Goal: Task Accomplishment & Management: Manage account settings

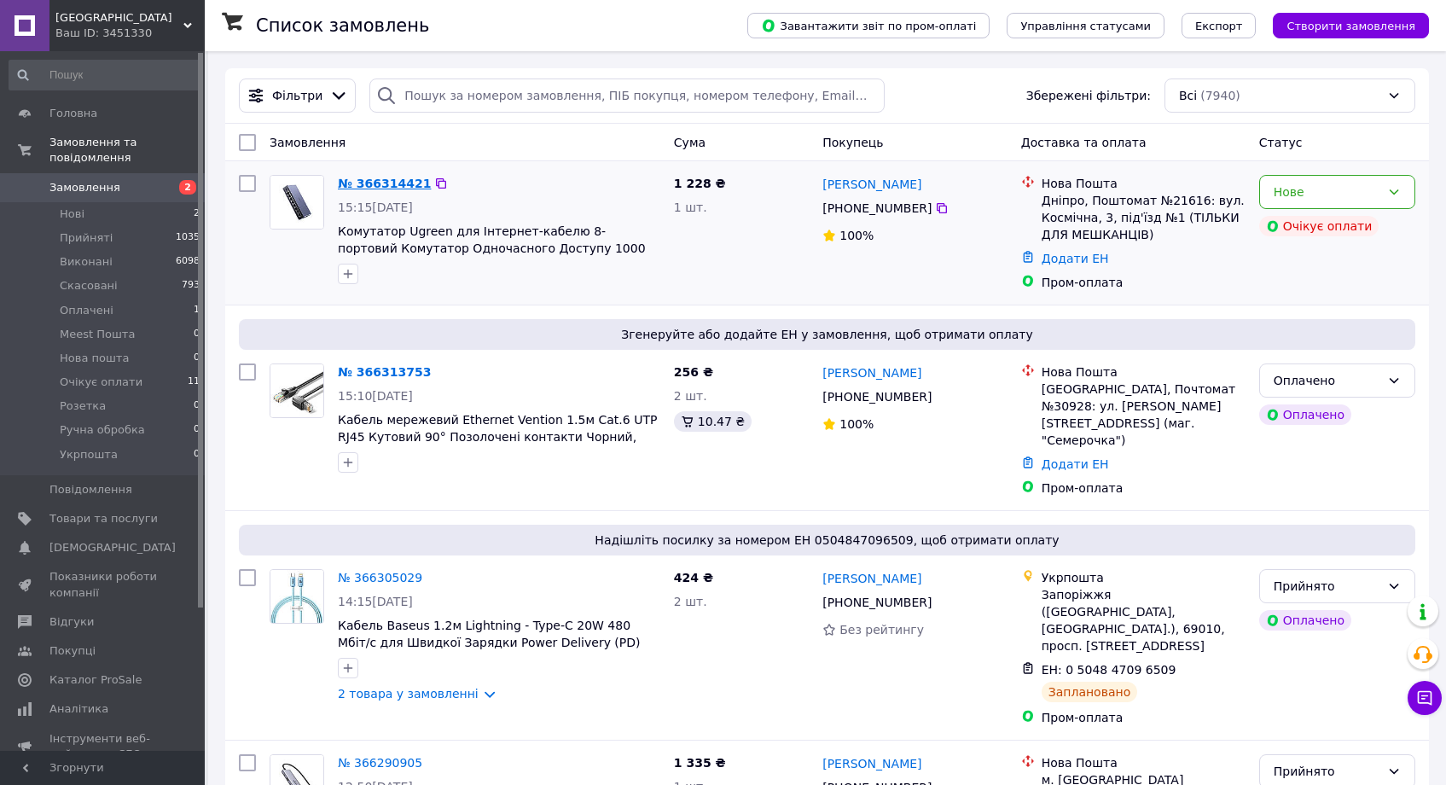
click at [375, 182] on link "№ 366314421" at bounding box center [384, 184] width 93 height 14
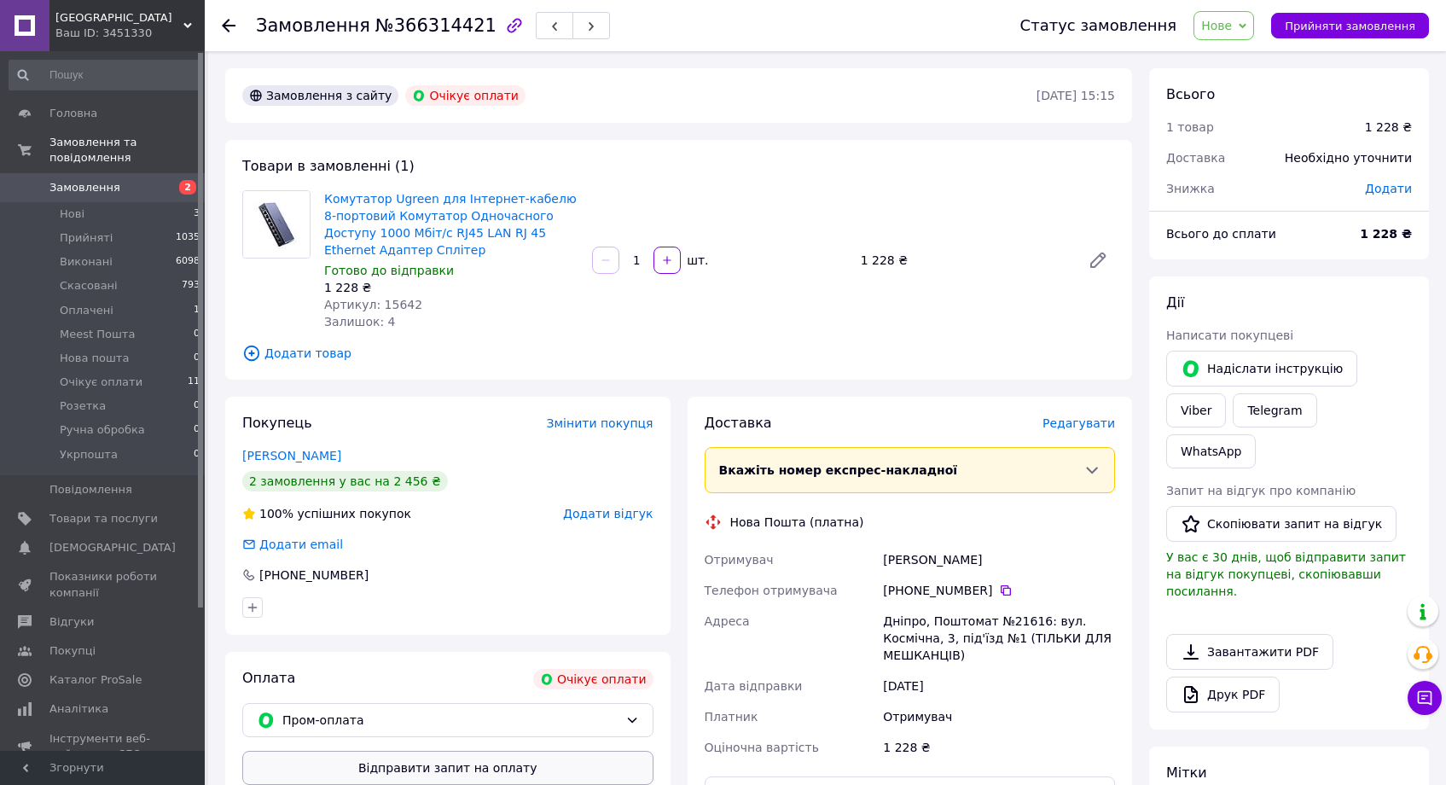
click at [547, 761] on button "Відправити запит на оплату" at bounding box center [447, 768] width 411 height 34
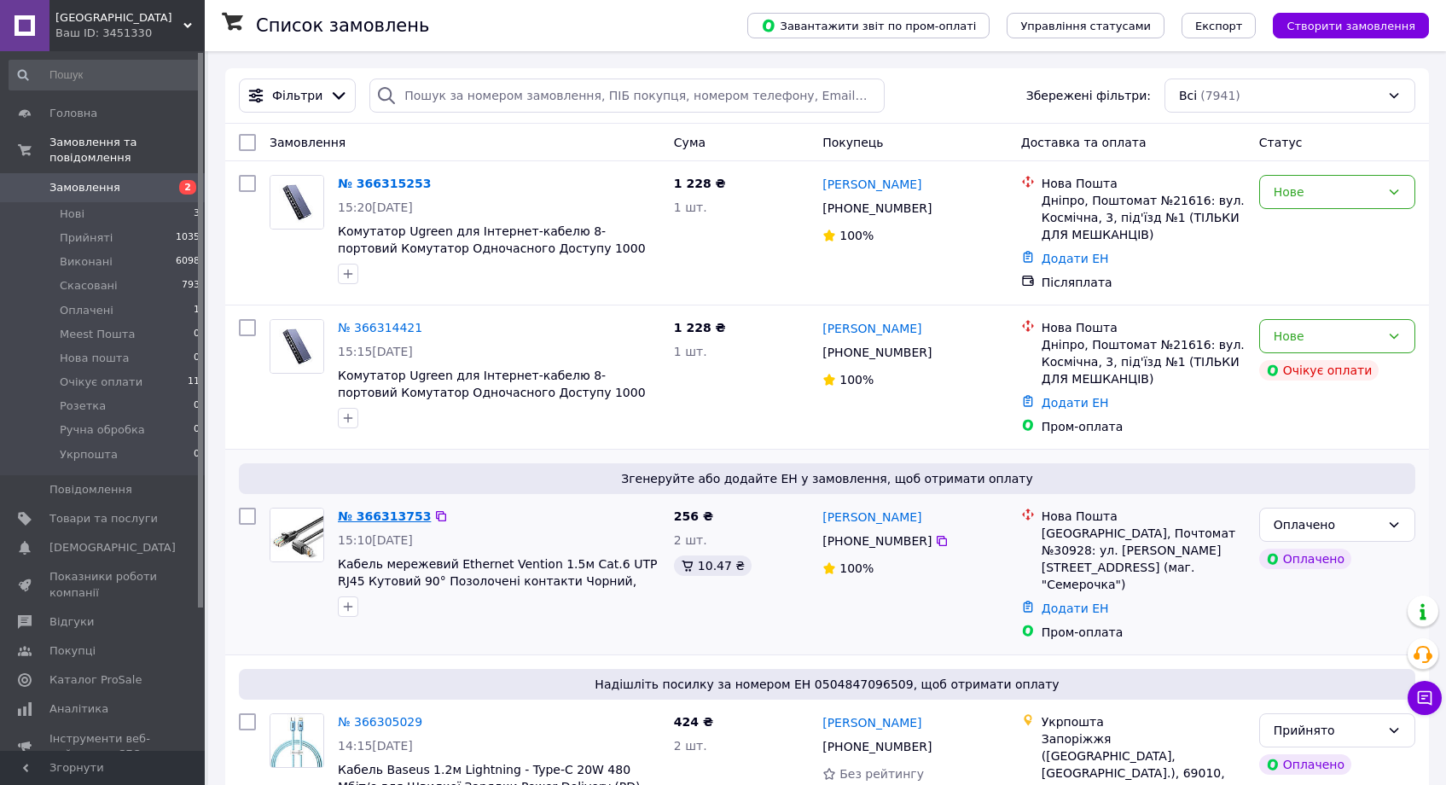
click at [391, 520] on link "№ 366313753" at bounding box center [384, 516] width 93 height 14
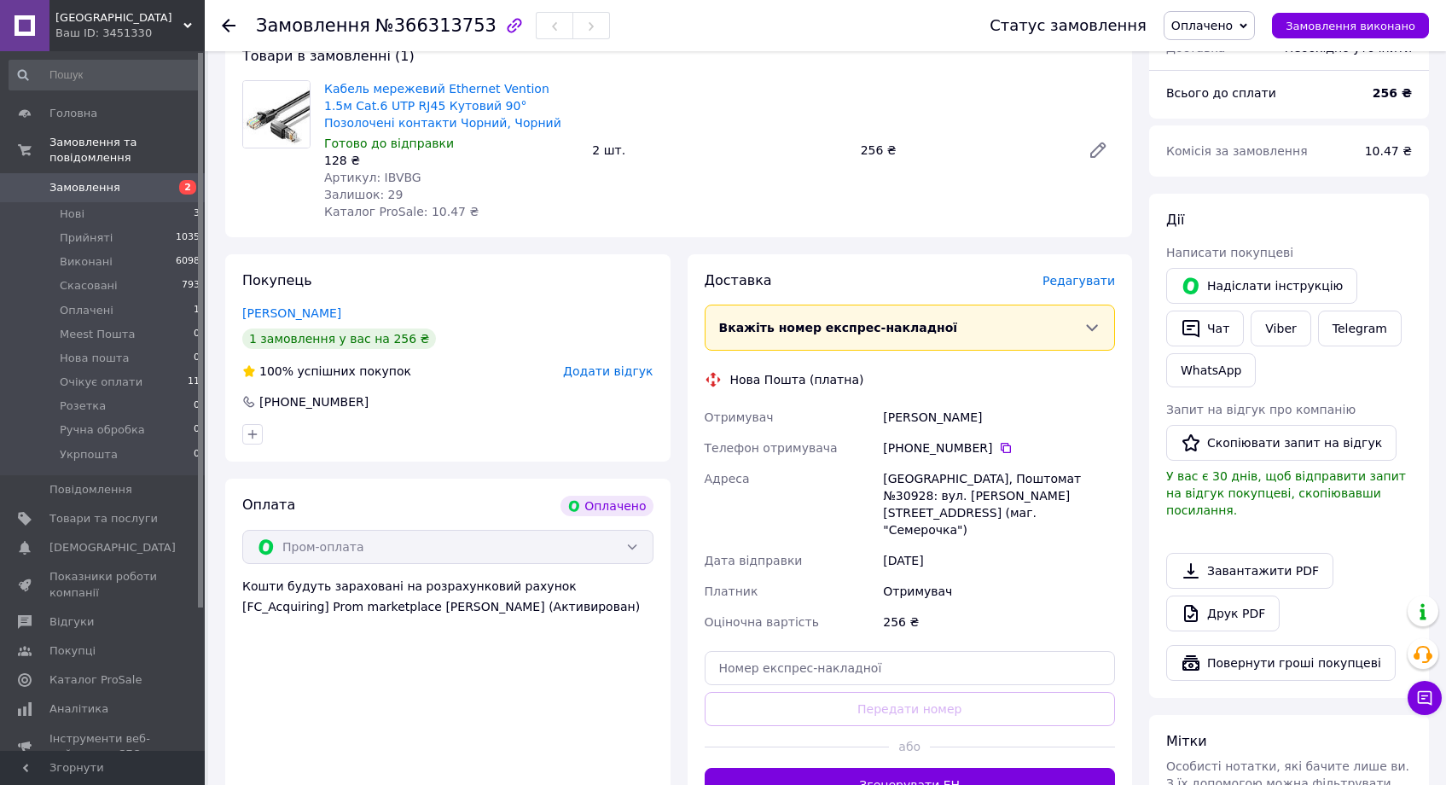
scroll to position [241, 0]
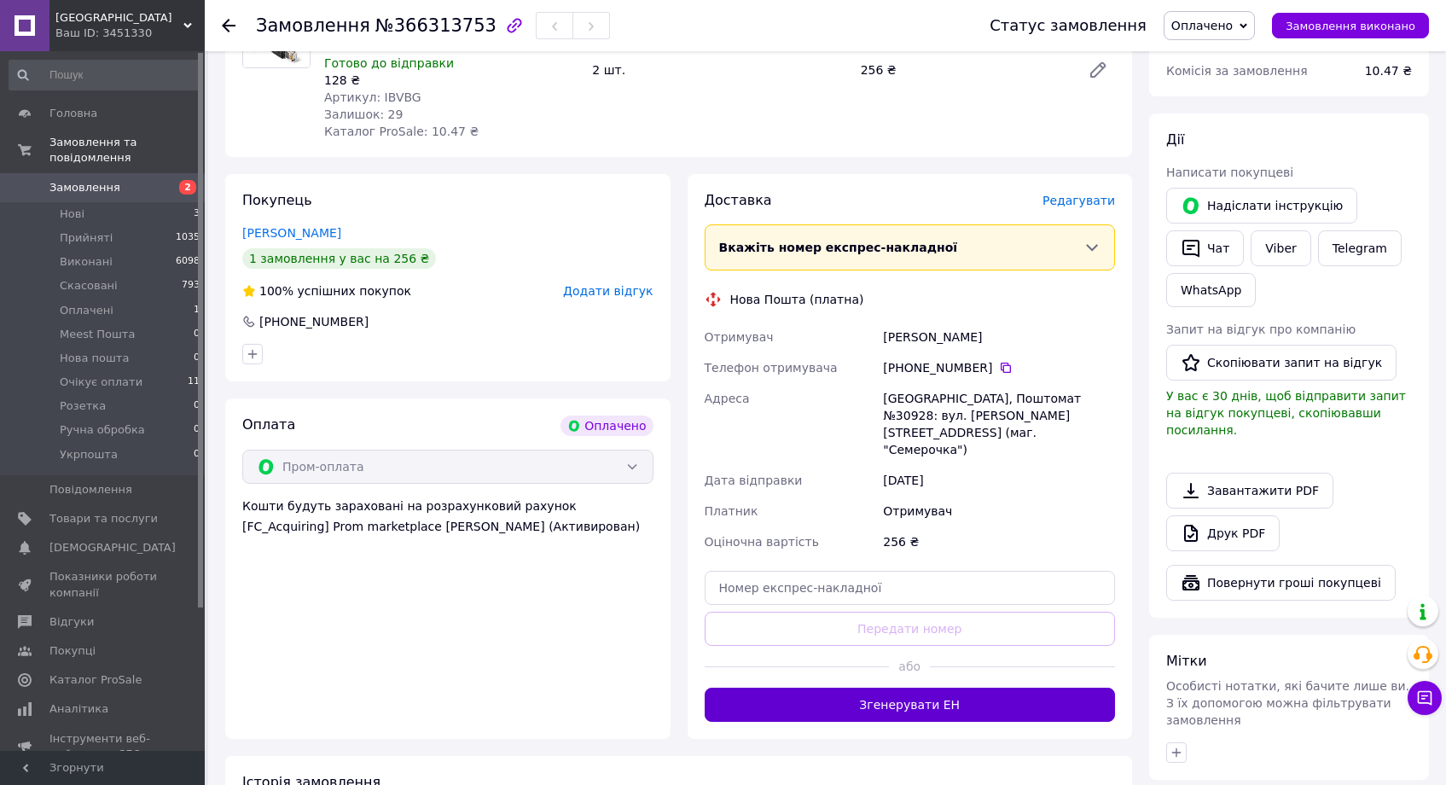
click at [966, 659] on div "Доставка Редагувати Вкажіть номер експрес-накладної Обов'язково введіть номер е…" at bounding box center [910, 456] width 411 height 531
click at [968, 688] on button "Згенерувати ЕН" at bounding box center [910, 705] width 411 height 34
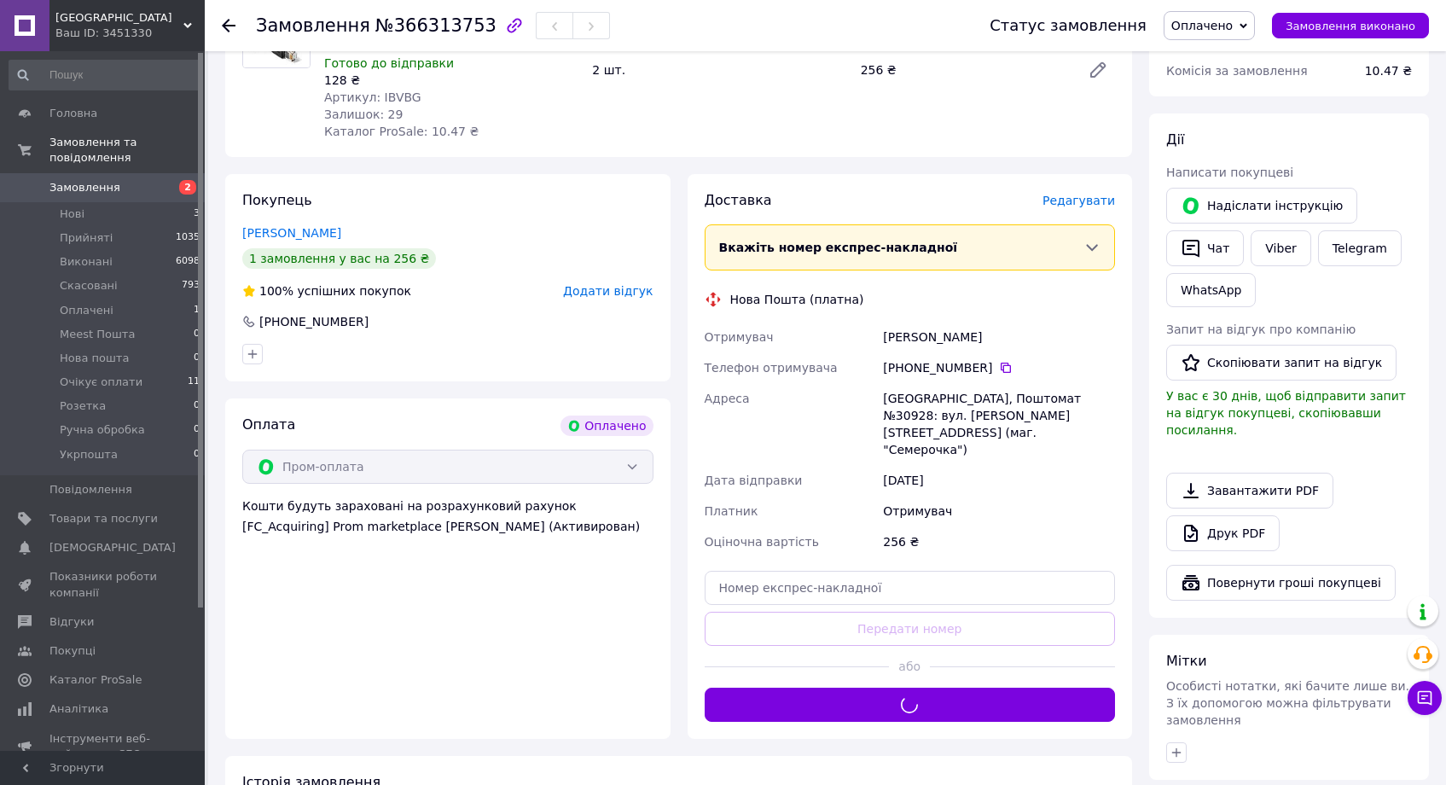
click at [1204, 21] on span "Оплачено" at bounding box center [1201, 26] width 61 height 14
click at [1220, 60] on li "Прийнято" at bounding box center [1216, 60] width 102 height 26
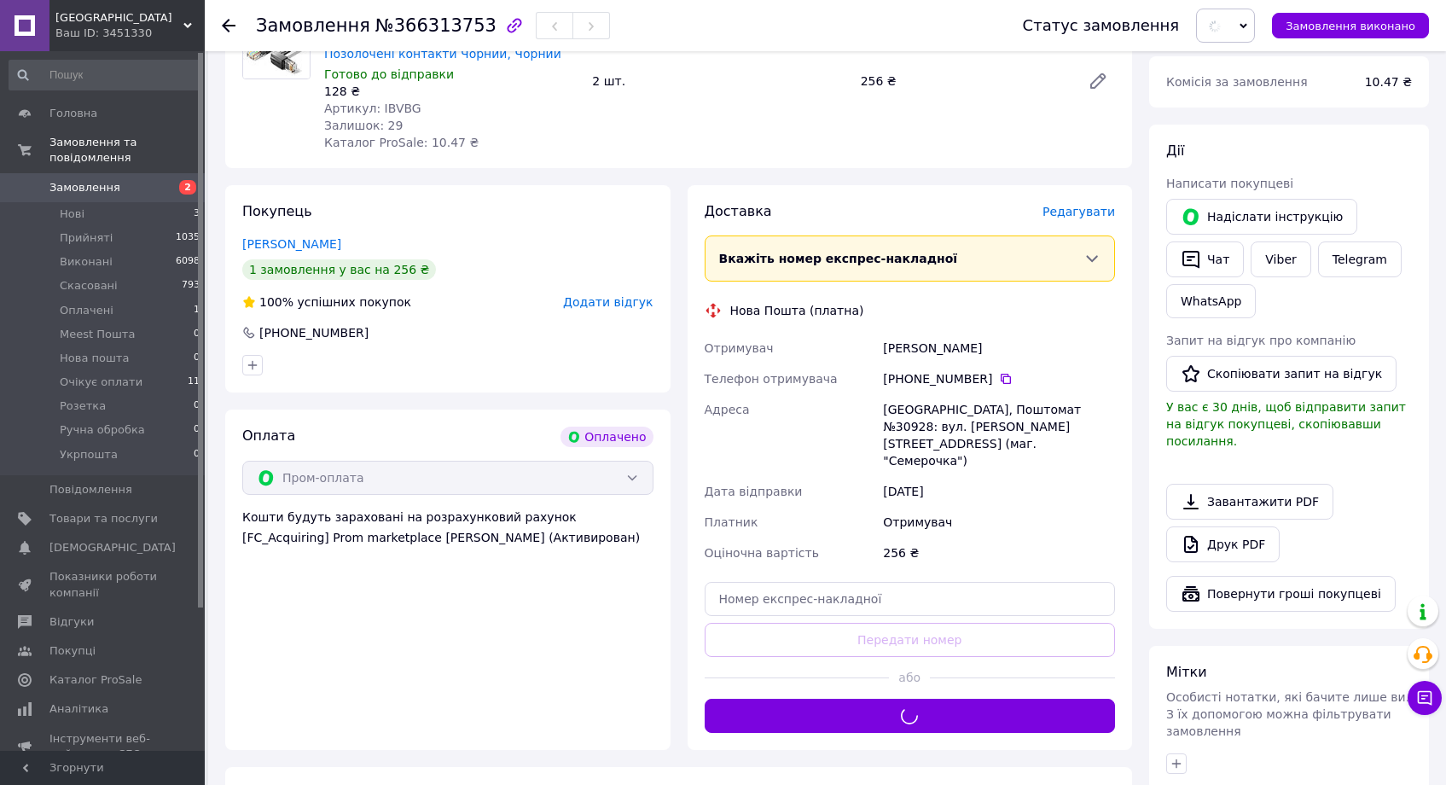
scroll to position [0, 0]
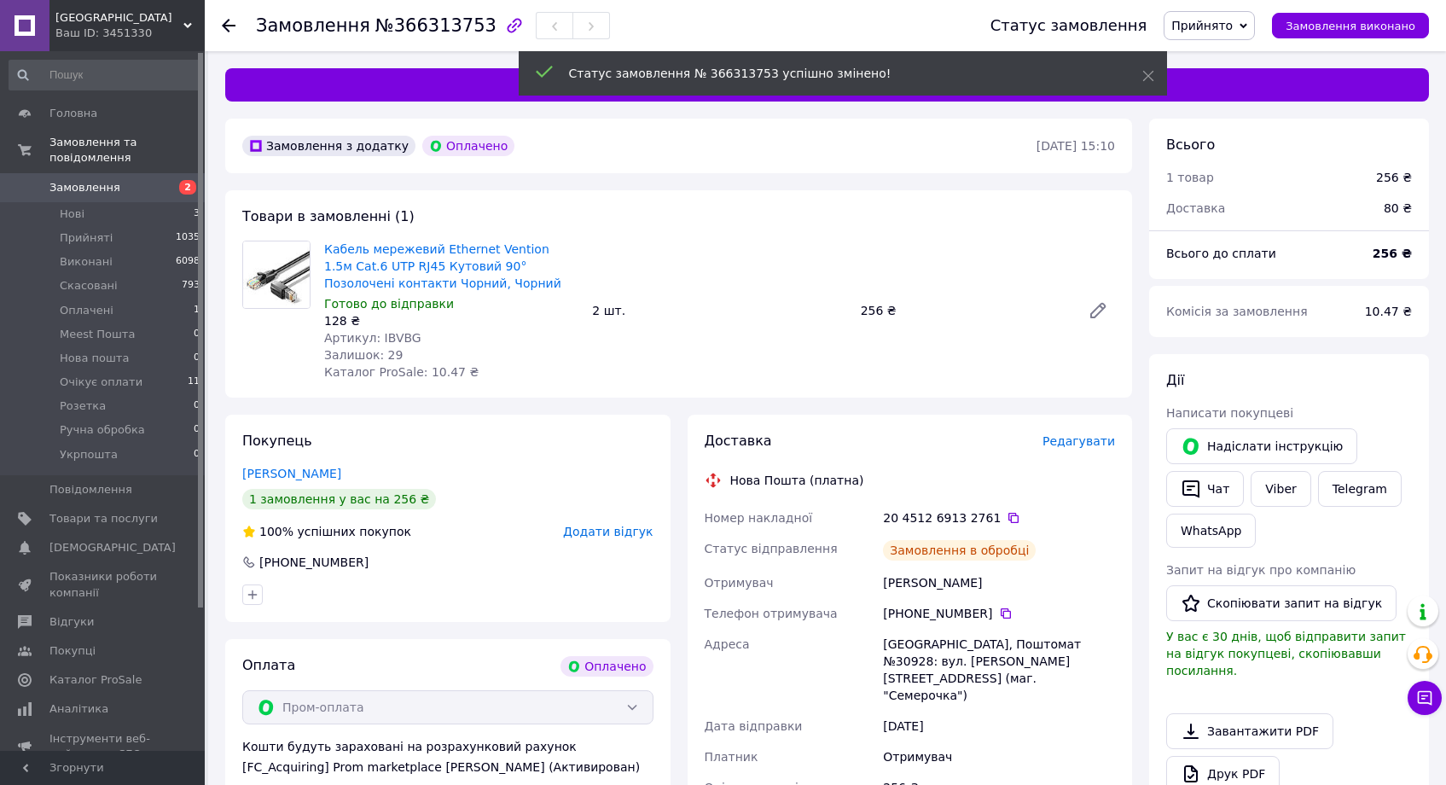
click at [401, 339] on span "Артикул: IBVBG" at bounding box center [372, 338] width 97 height 14
copy span "IBVBG"
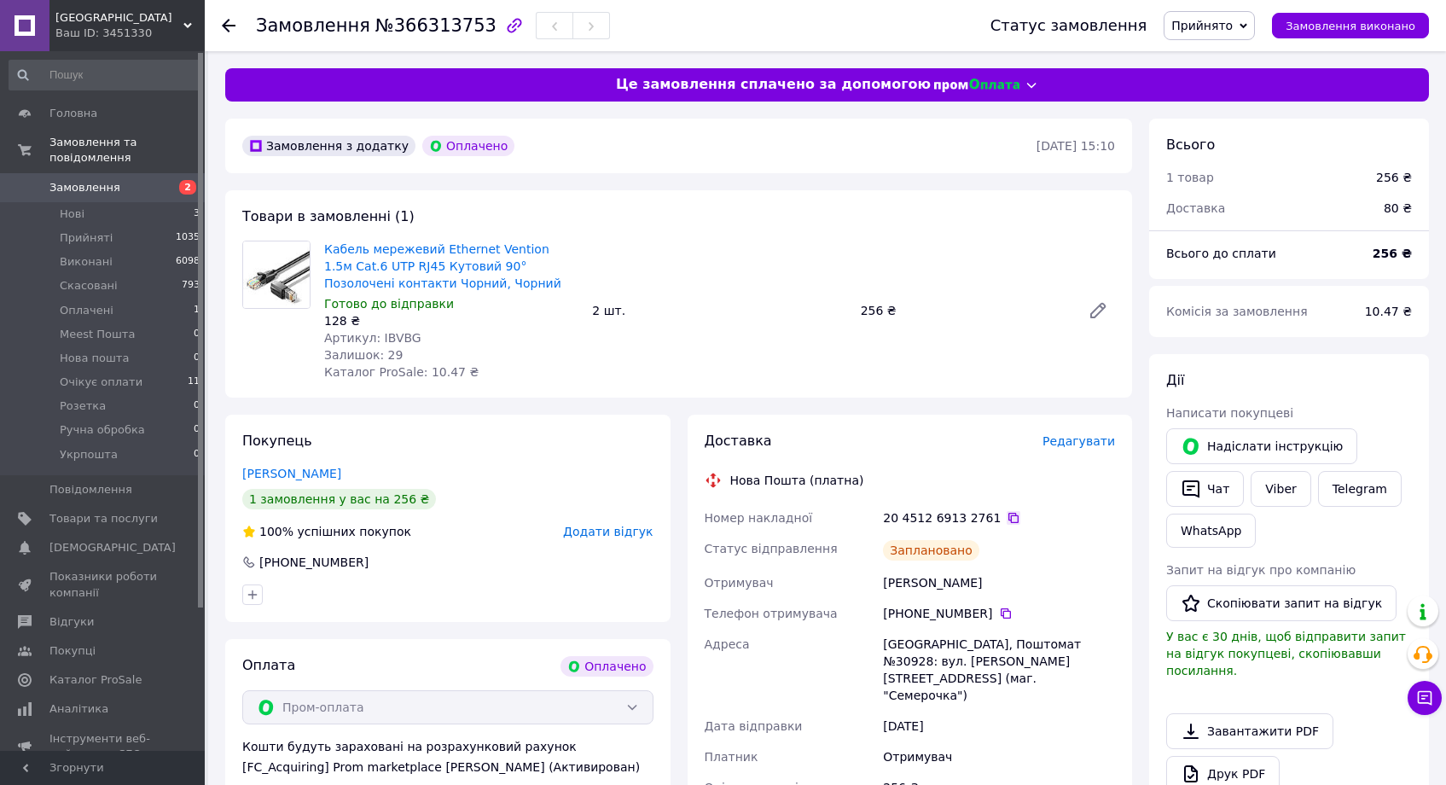
click at [1007, 518] on icon at bounding box center [1014, 518] width 14 height 14
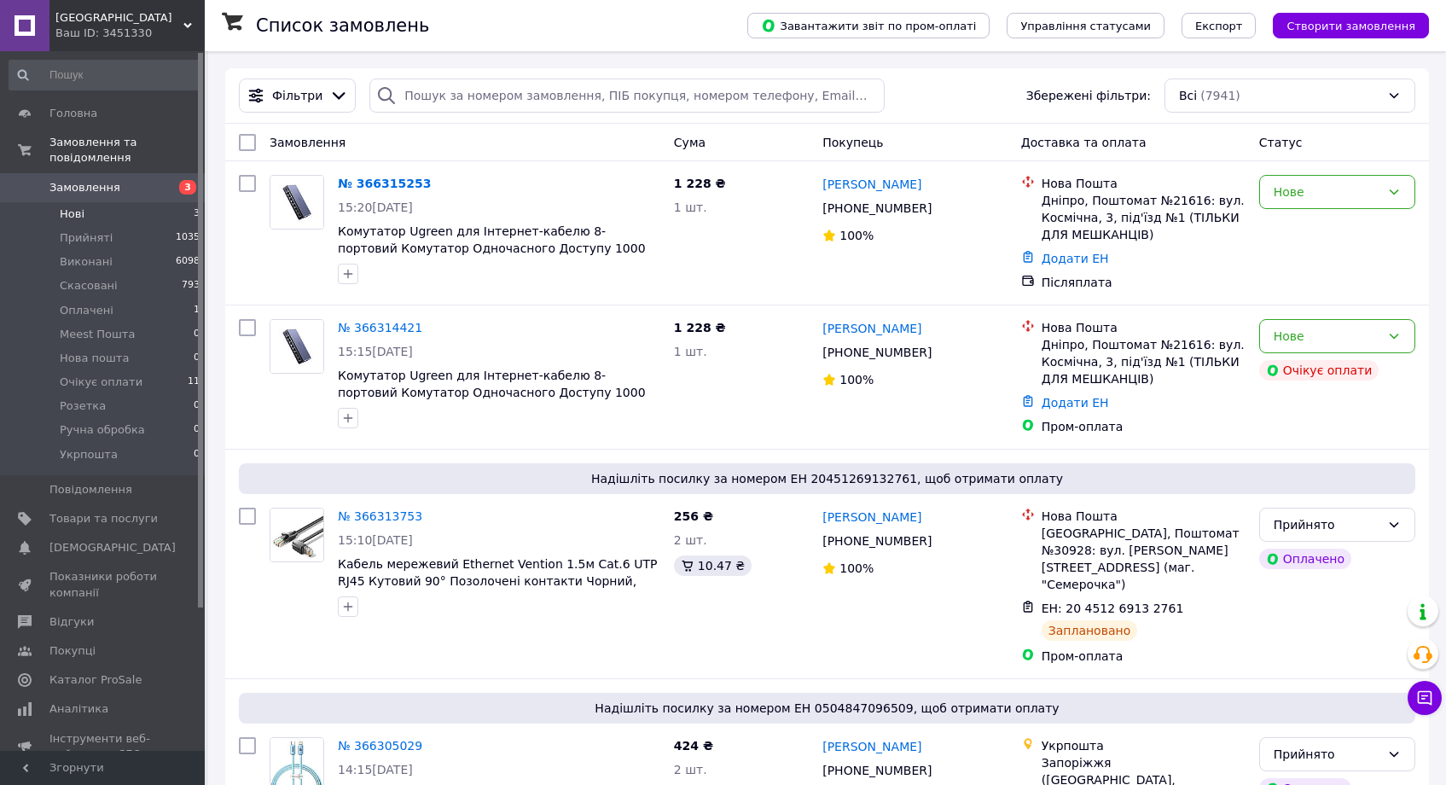
click at [122, 205] on li "Нові 3" at bounding box center [105, 214] width 210 height 24
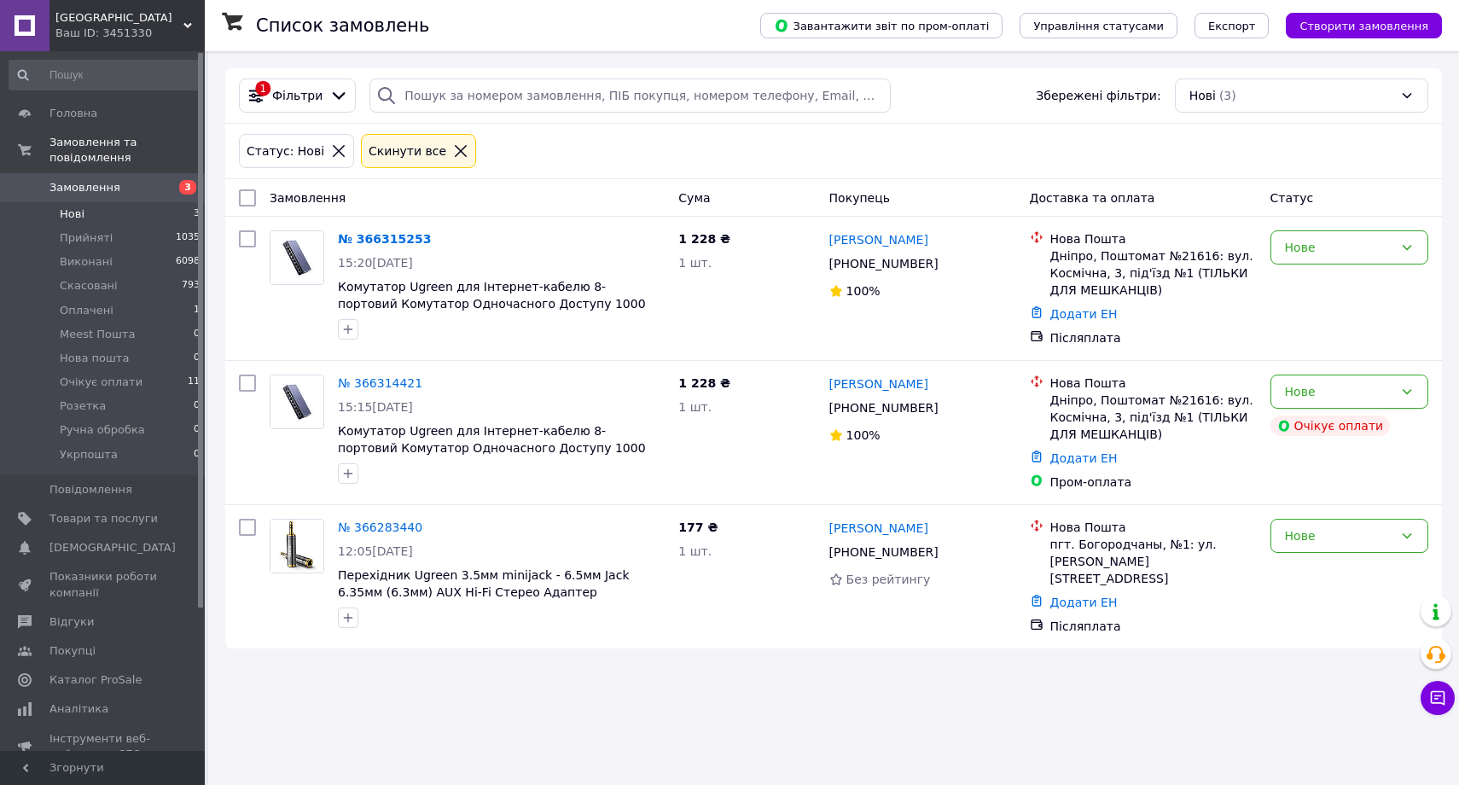
drag, startPoint x: 724, startPoint y: 776, endPoint x: 727, endPoint y: 741, distance: 35.9
click at [725, 776] on div "Список замовлень Завантажити звіт по пром-оплаті Управління статусами Експорт С…" at bounding box center [833, 392] width 1251 height 785
click at [744, 776] on div "Список замовлень Завантажити звіт по пром-оплаті Управління статусами Експорт С…" at bounding box center [833, 392] width 1251 height 785
click at [410, 234] on link "№ 366315253" at bounding box center [384, 239] width 93 height 14
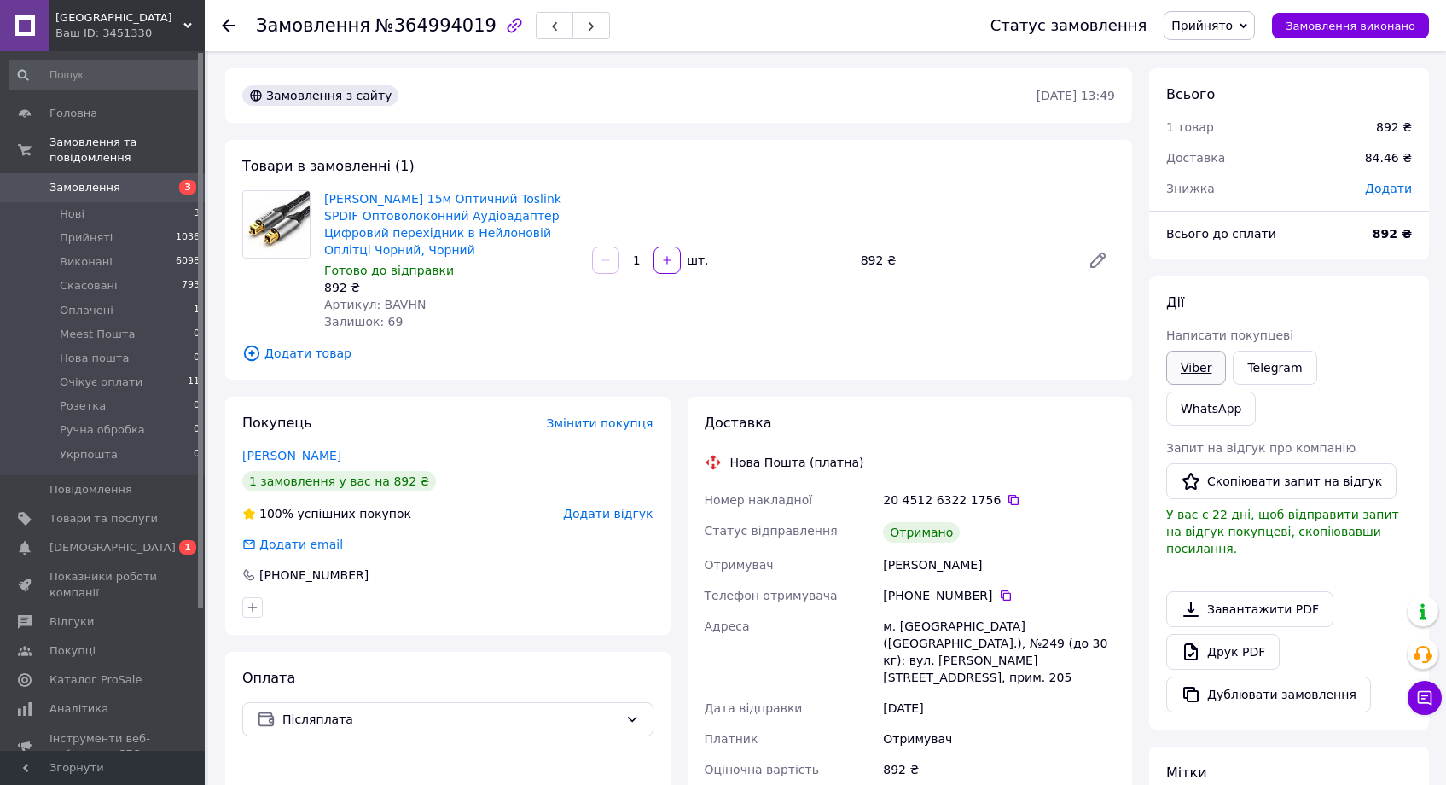
click at [1200, 362] on link "Viber" at bounding box center [1196, 368] width 60 height 34
click at [1007, 505] on icon at bounding box center [1014, 500] width 14 height 14
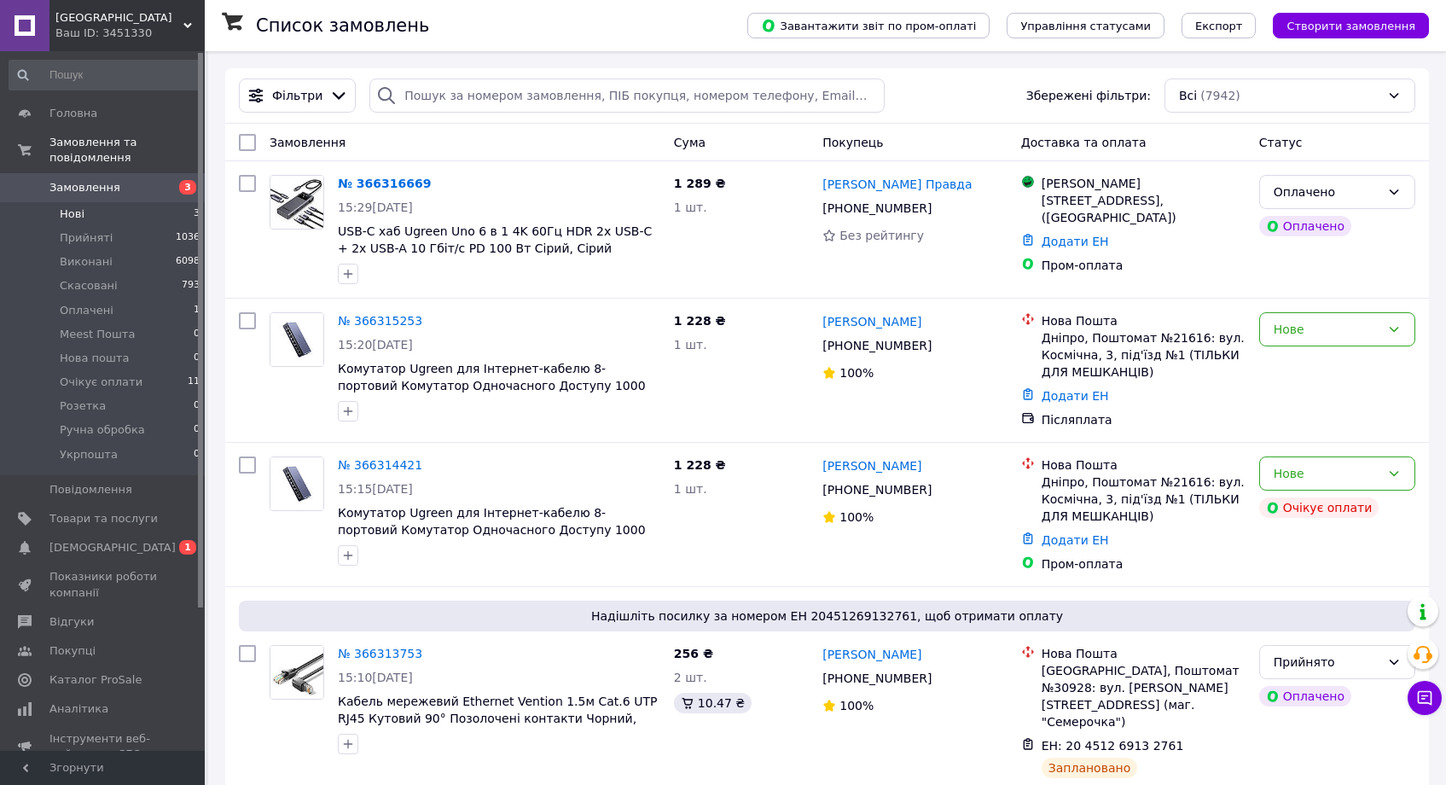
click at [194, 211] on span "3" at bounding box center [197, 213] width 6 height 15
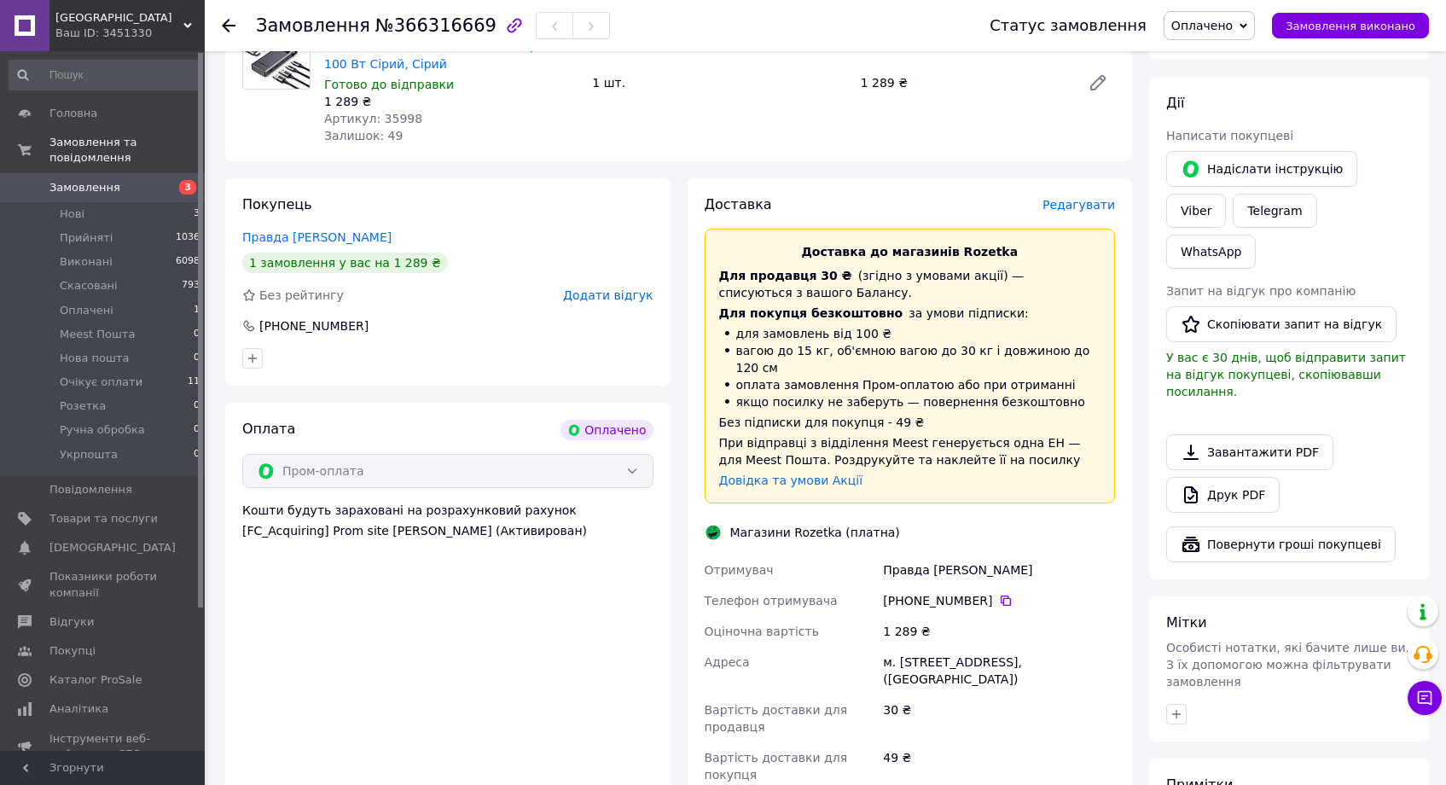
scroll to position [517, 0]
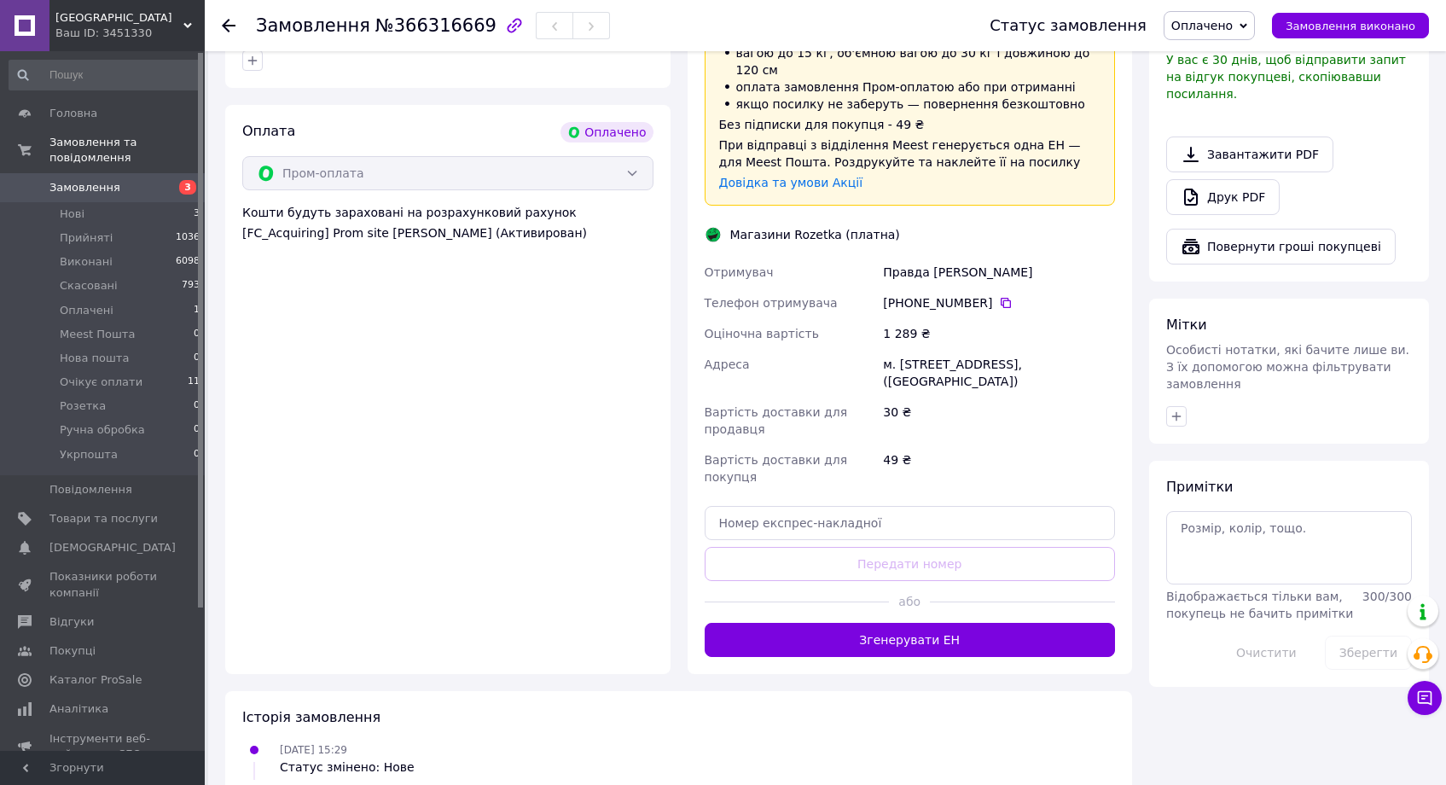
drag, startPoint x: 934, startPoint y: 618, endPoint x: 1038, endPoint y: 526, distance: 138.4
click at [934, 623] on button "Згенерувати ЕН" at bounding box center [910, 640] width 411 height 34
click at [1226, 36] on span "Оплачено" at bounding box center [1209, 25] width 91 height 29
click at [1223, 60] on li "Прийнято" at bounding box center [1216, 60] width 102 height 26
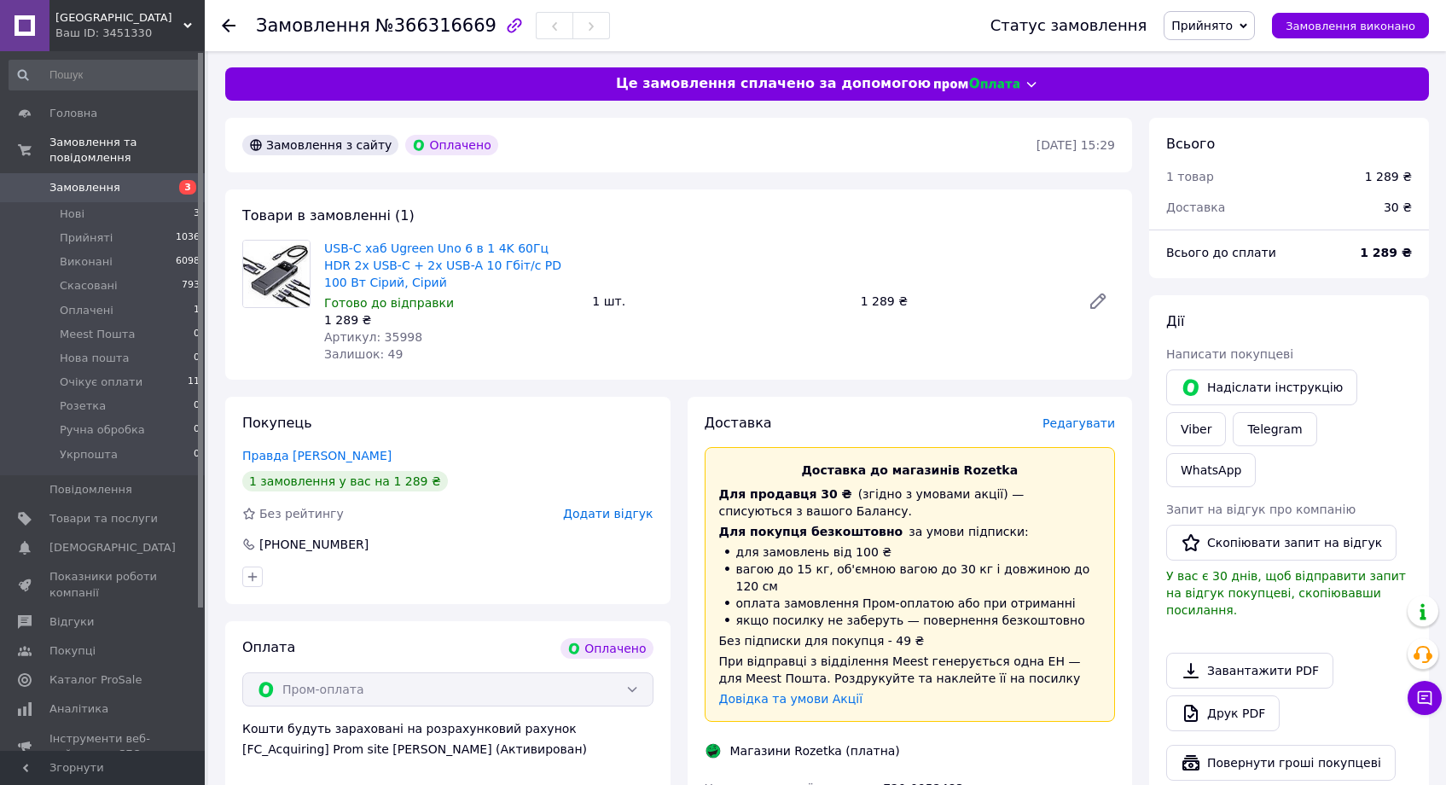
scroll to position [0, 0]
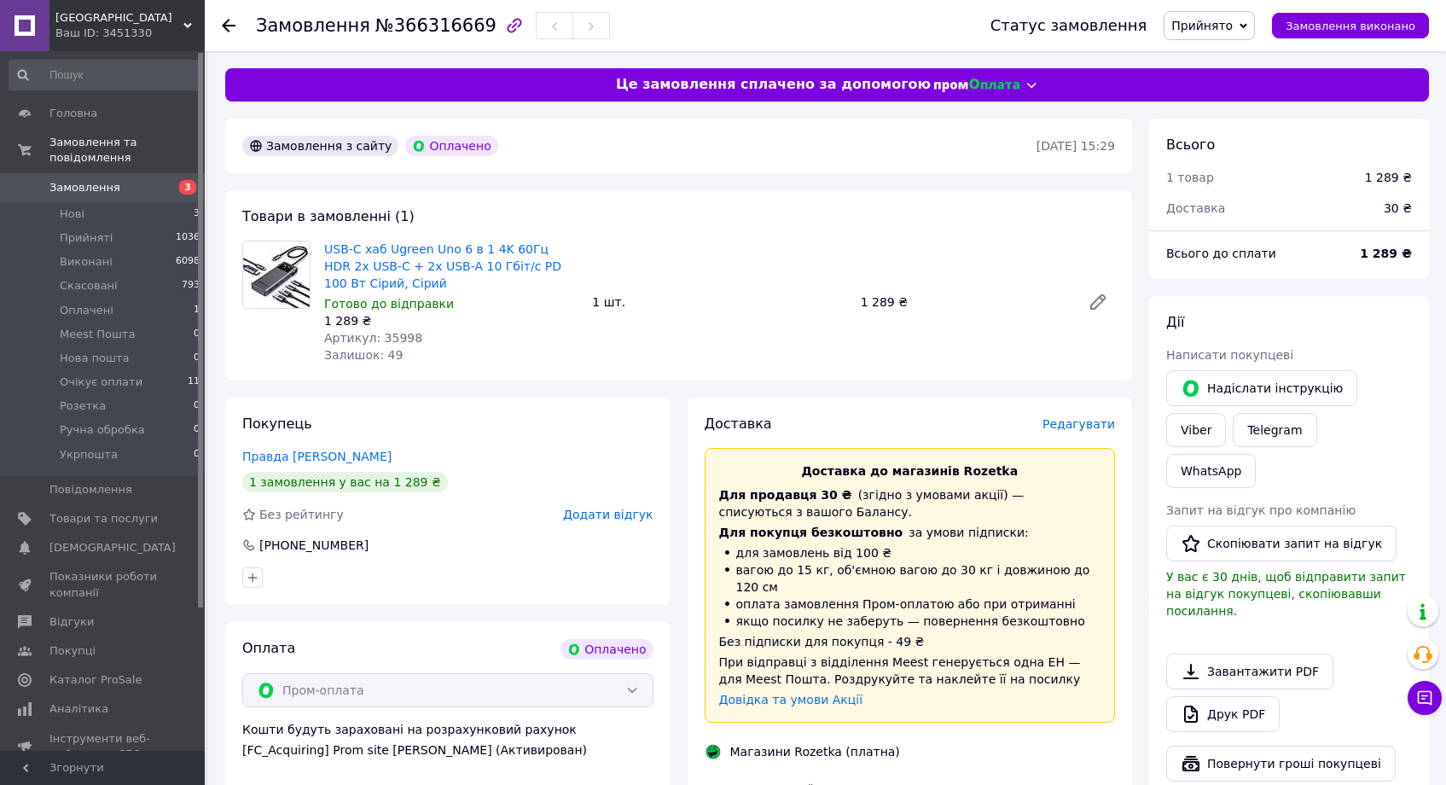
click at [401, 338] on span "Артикул: 35998" at bounding box center [373, 338] width 98 height 14
copy span "35998"
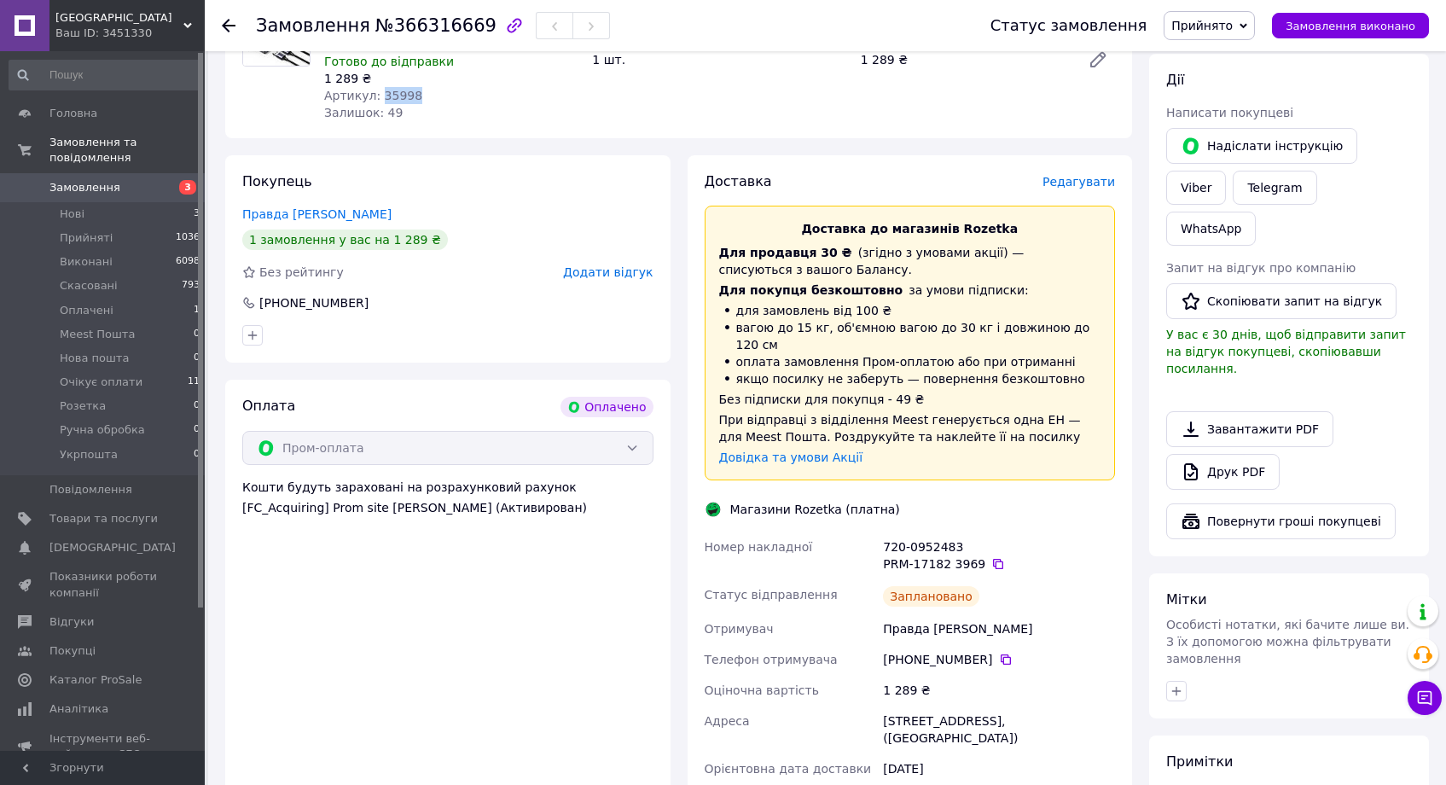
scroll to position [329, 0]
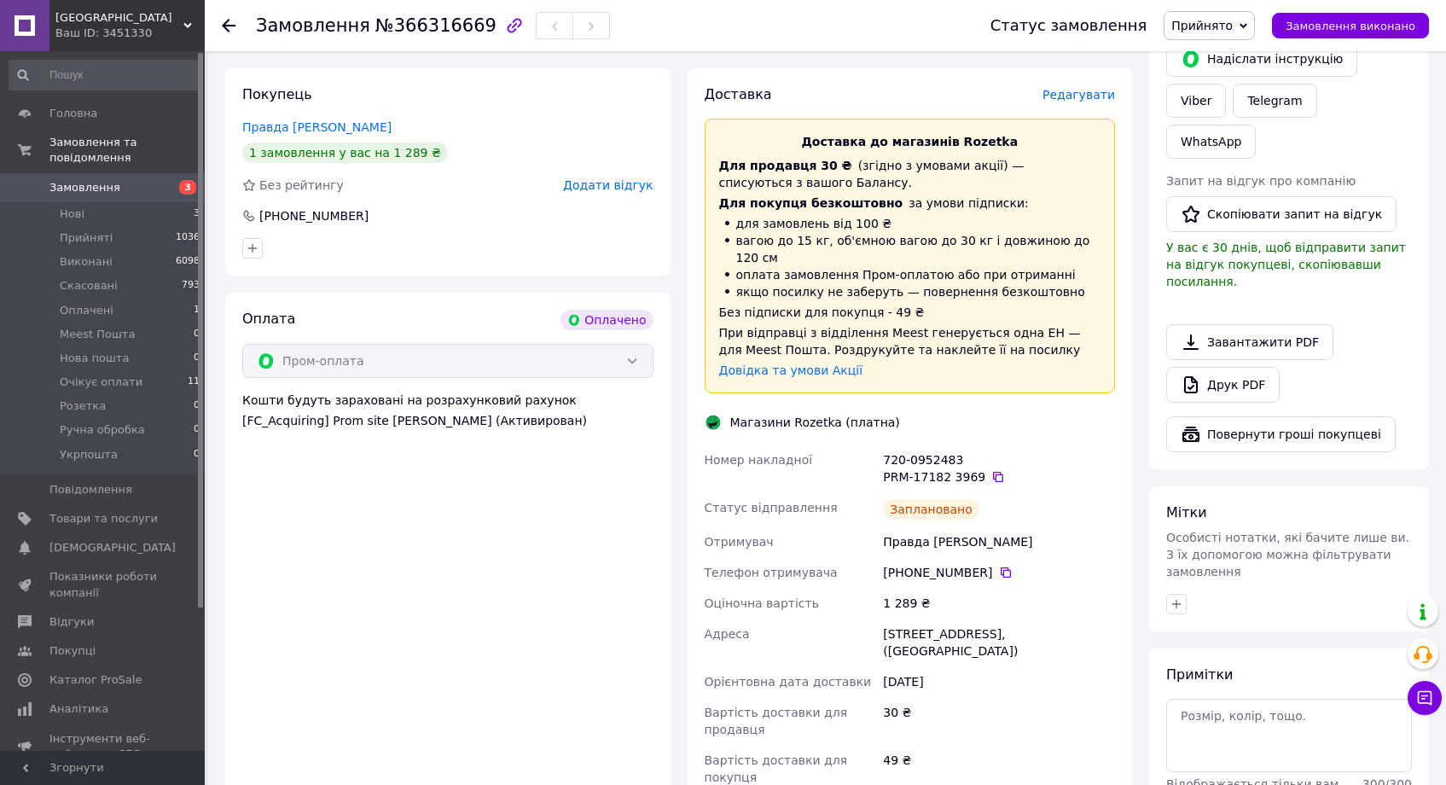
click at [899, 444] on div "720-0952483 PRM-17182 3969" at bounding box center [999, 468] width 239 height 48
drag, startPoint x: 899, startPoint y: 436, endPoint x: 930, endPoint y: 438, distance: 30.8
click at [930, 444] on div "720-0952483 PRM-17182 3969" at bounding box center [999, 468] width 239 height 48
copy div "720-0952483"
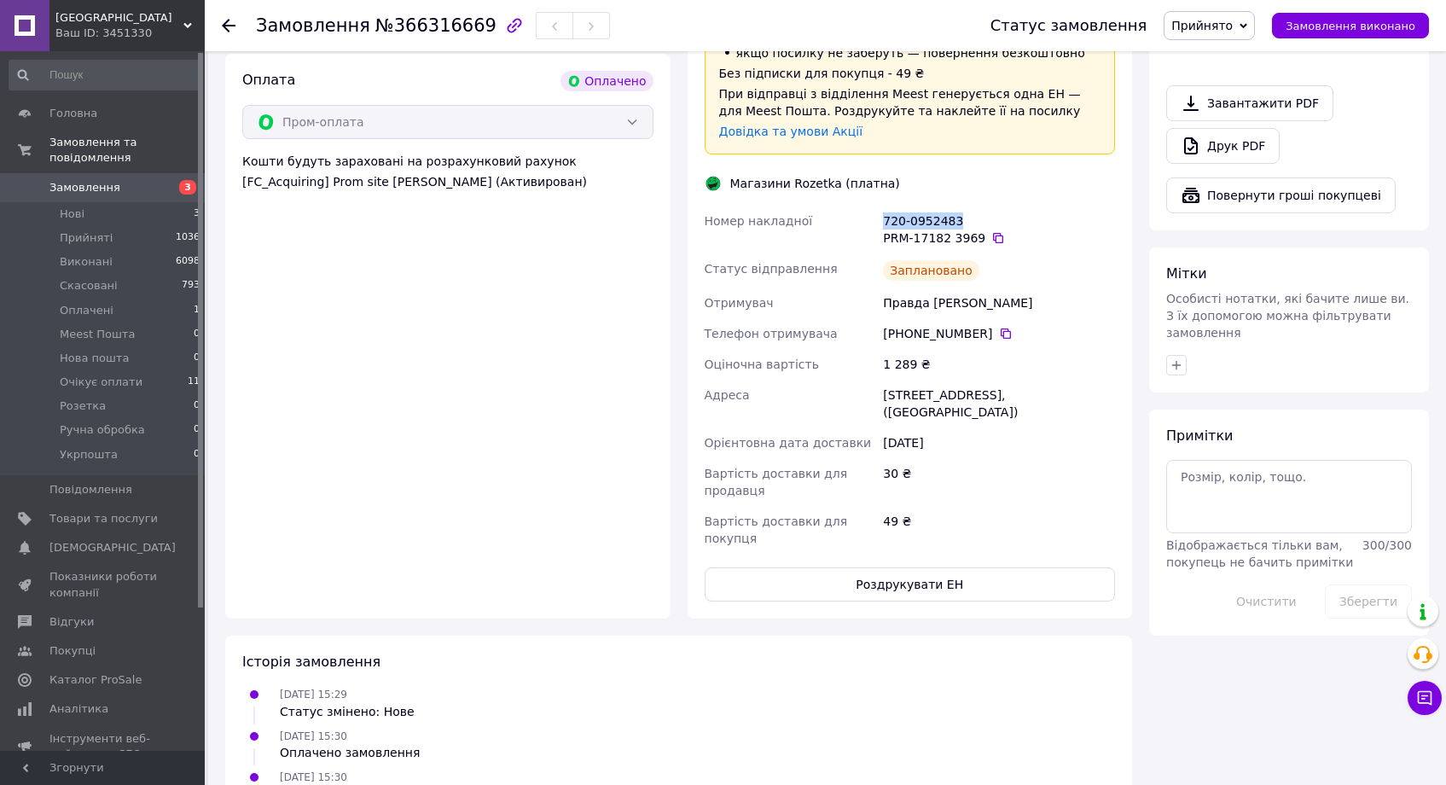
scroll to position [672, 0]
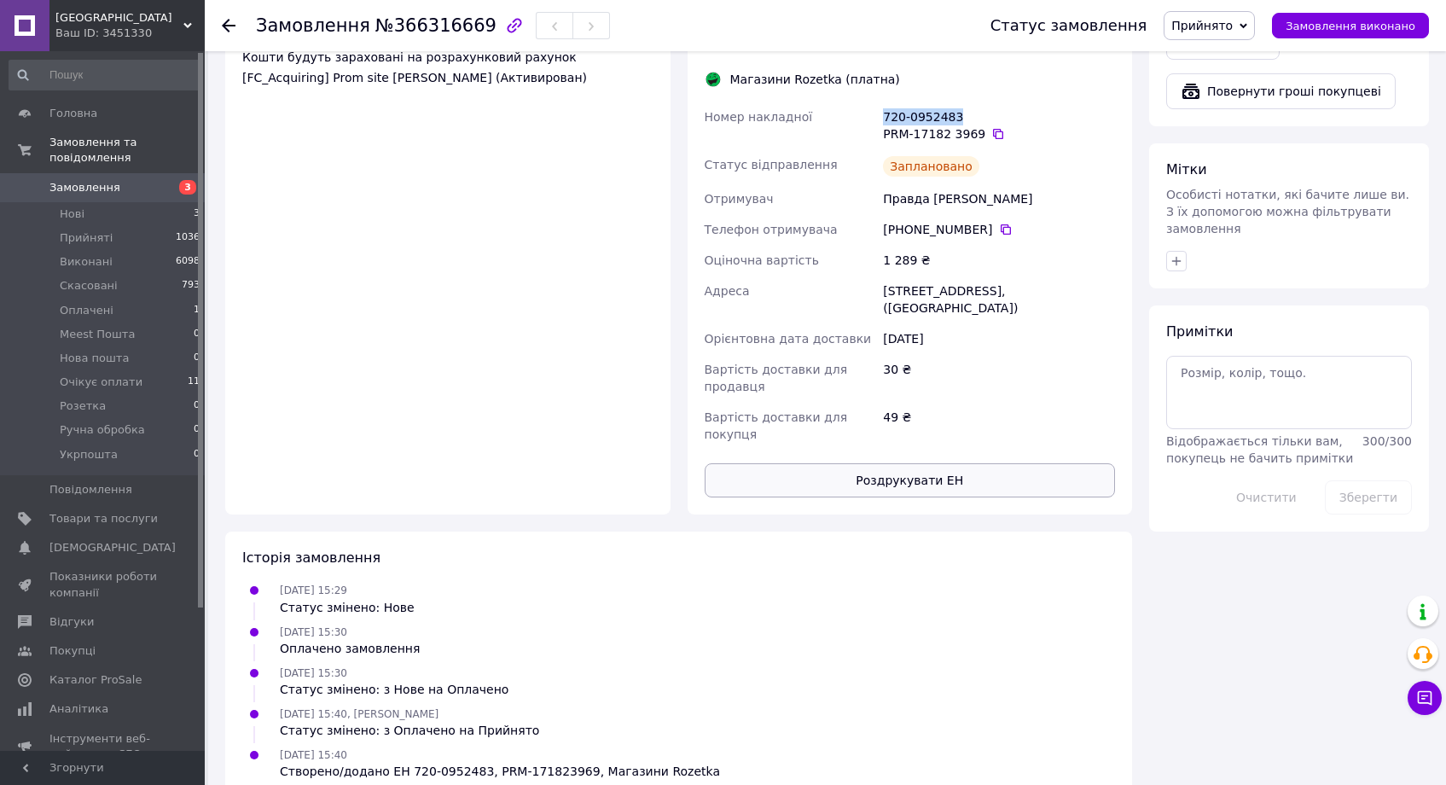
click at [920, 478] on button "Роздрукувати ЕН" at bounding box center [910, 480] width 411 height 34
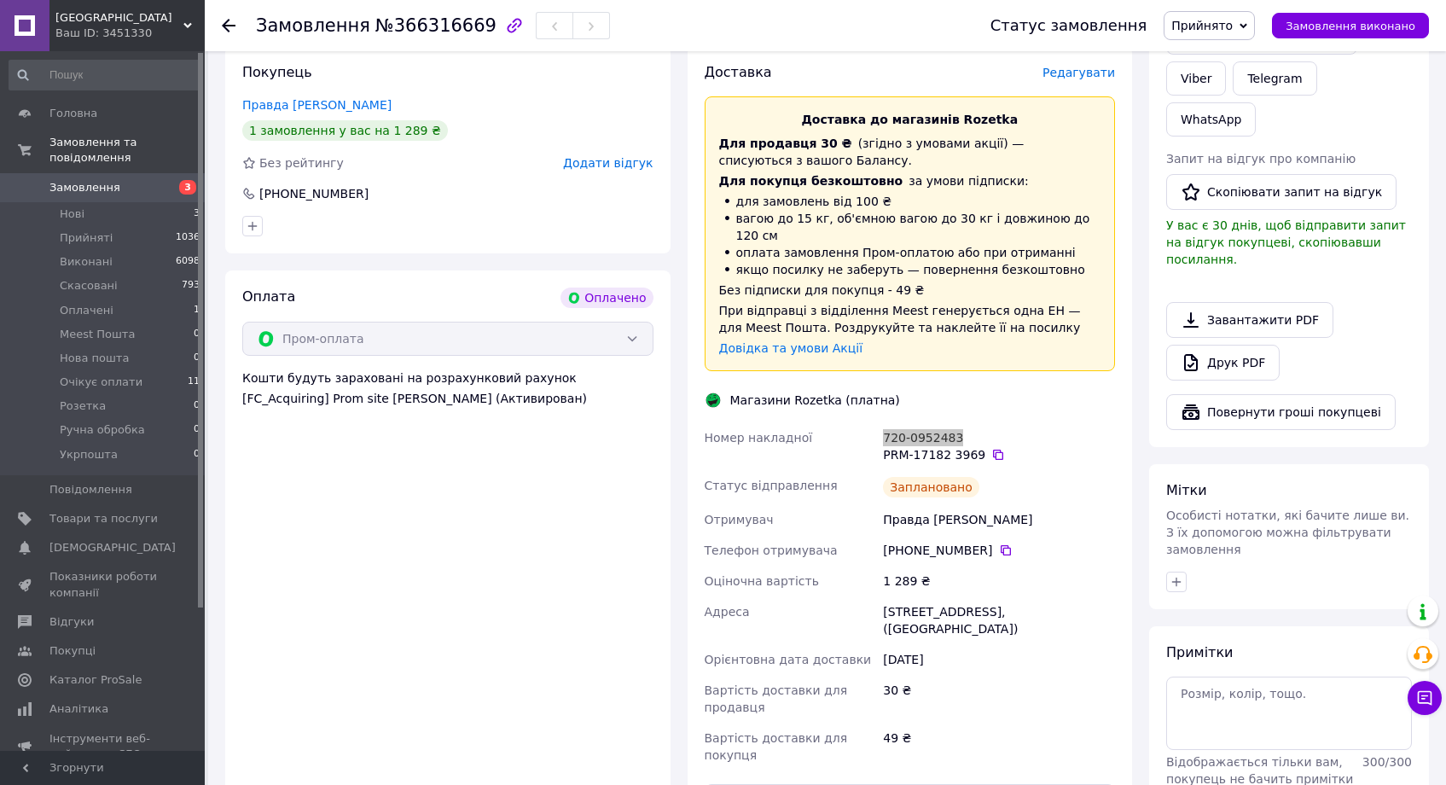
scroll to position [125, 0]
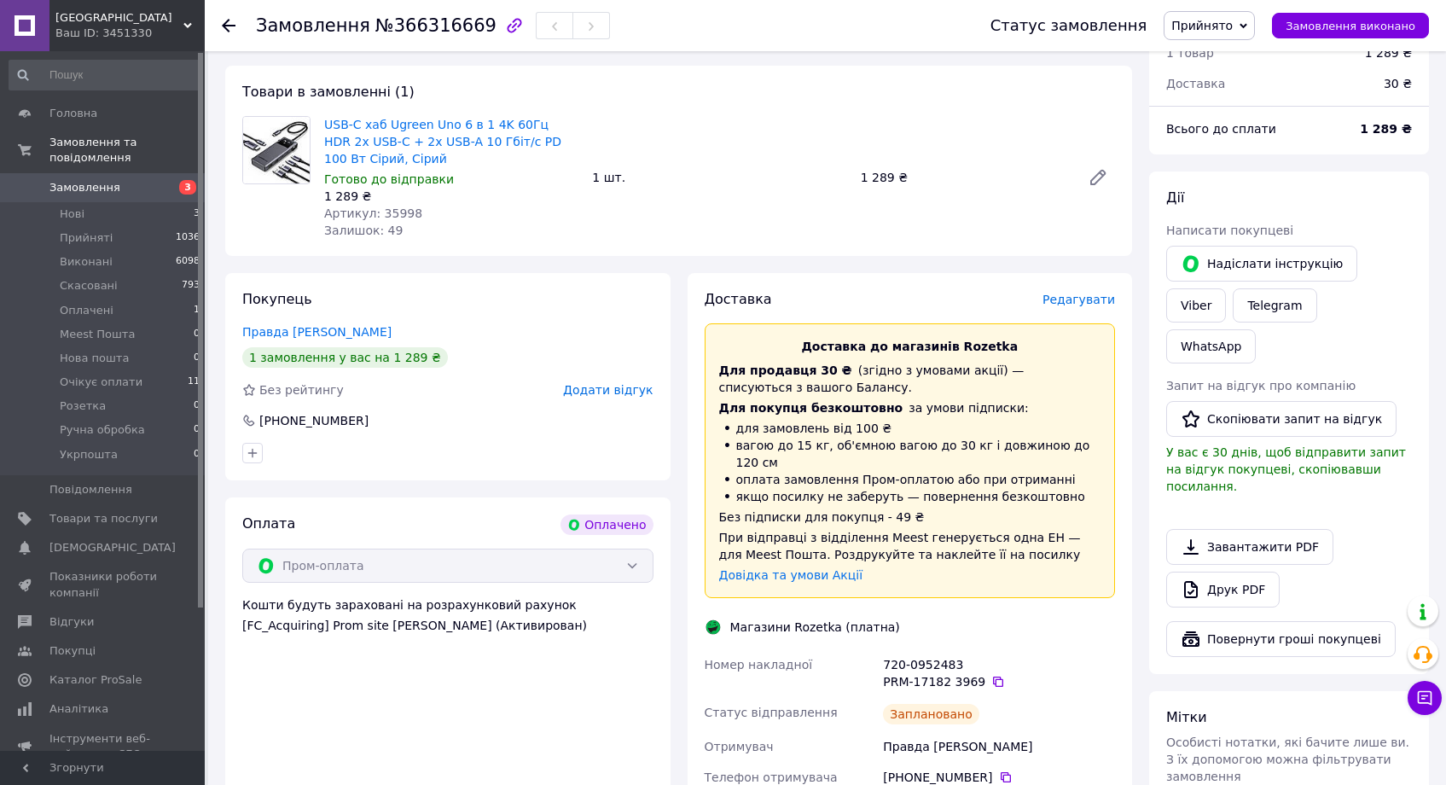
click at [751, 270] on div "Замовлення з сайту Оплачено 12.10.2025 • 15:29 Товари в замовленні (1) USB-C ха…" at bounding box center [679, 669] width 924 height 1351
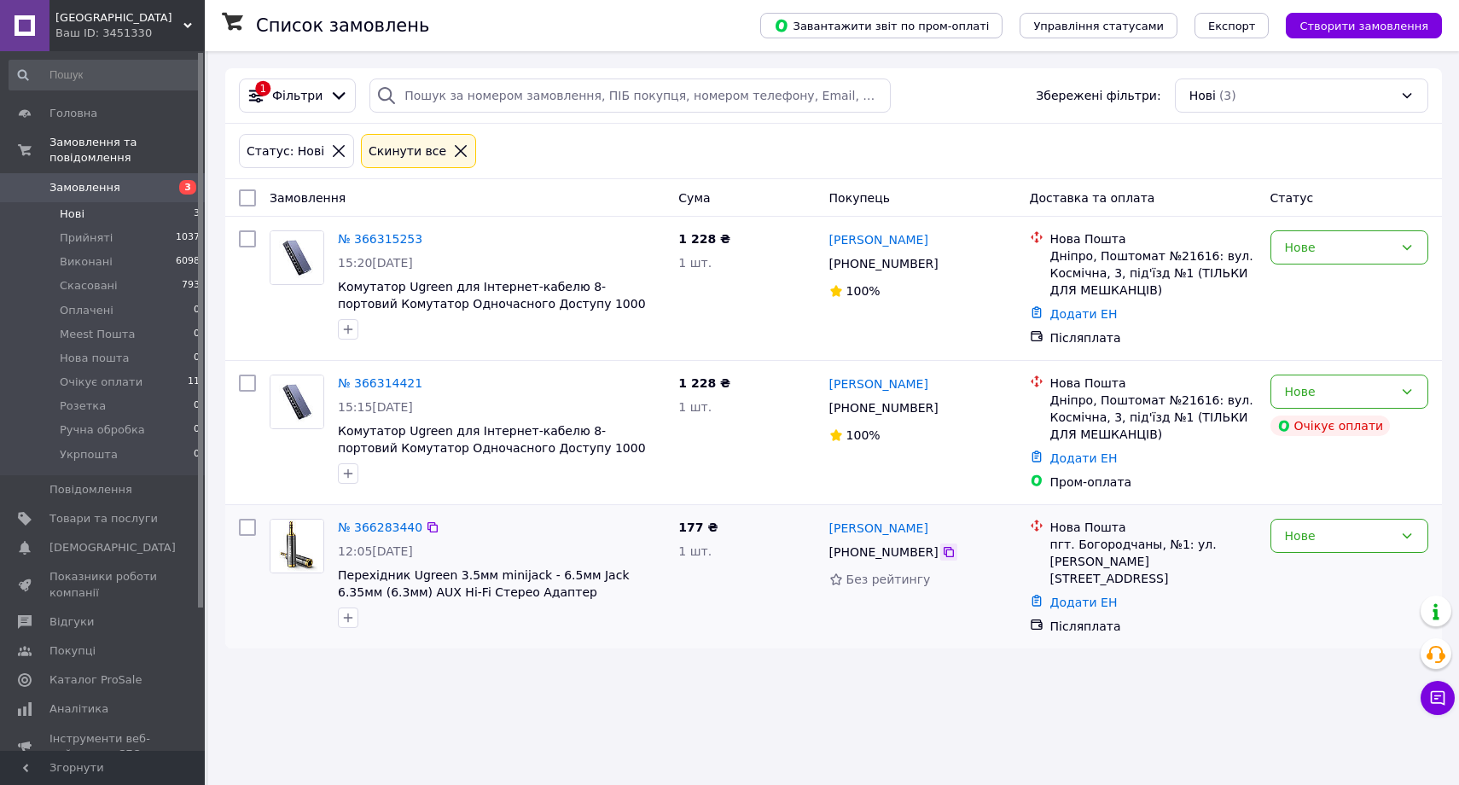
click at [944, 552] on icon at bounding box center [949, 552] width 14 height 14
click at [936, 551] on div "[PHONE_NUMBER]" at bounding box center [884, 552] width 116 height 24
click at [932, 547] on div "[PHONE_NUMBER]" at bounding box center [884, 552] width 116 height 24
click at [942, 547] on icon at bounding box center [949, 552] width 14 height 14
drag, startPoint x: 947, startPoint y: 408, endPoint x: 933, endPoint y: 435, distance: 30.5
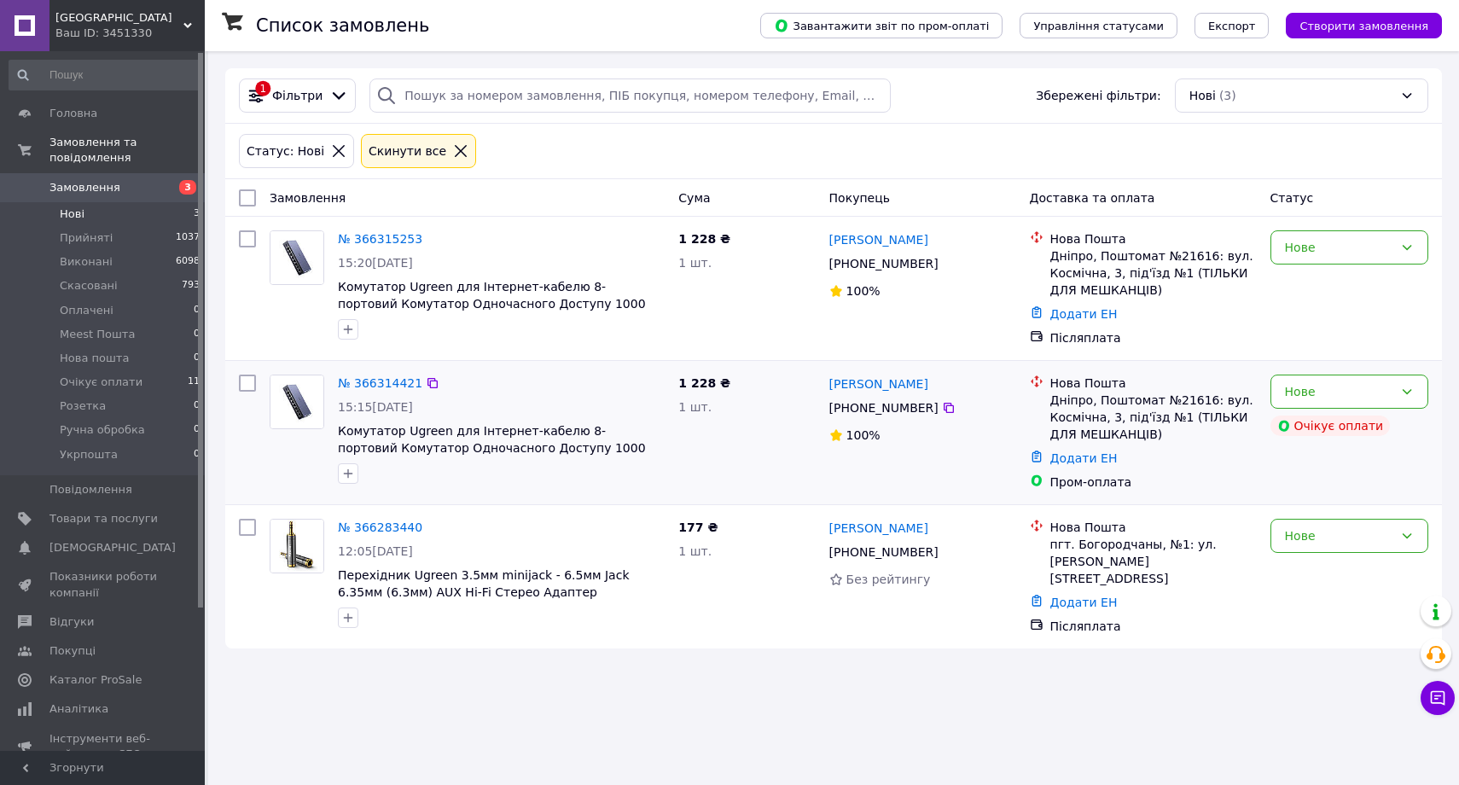
click at [947, 410] on icon at bounding box center [949, 408] width 14 height 14
click at [1386, 389] on div "Нове" at bounding box center [1339, 391] width 108 height 19
click at [1333, 493] on li "Скасовано" at bounding box center [1349, 489] width 156 height 31
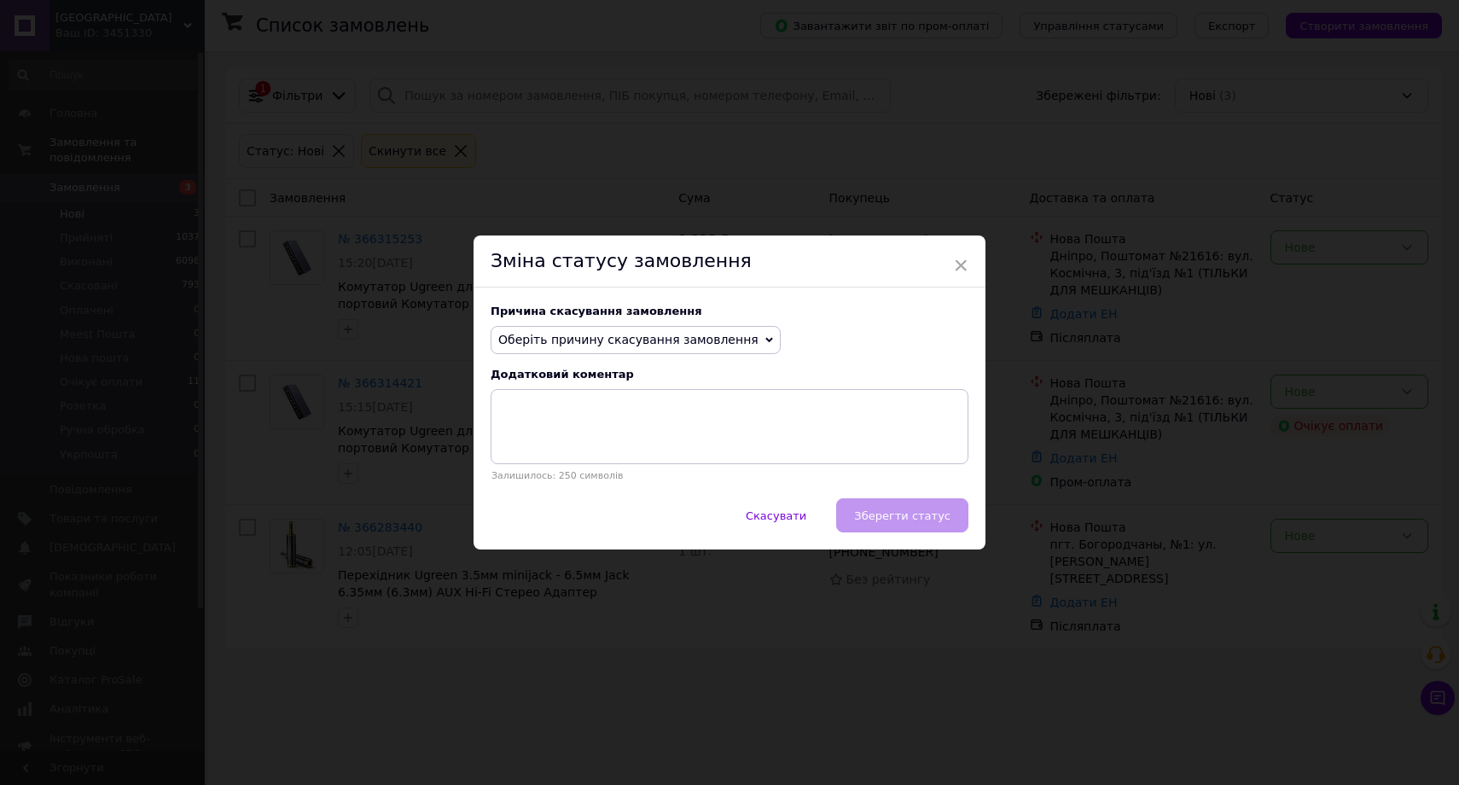
click at [605, 321] on div "Причина скасування замовлення Оберіть причину скасування замовлення Немає в ная…" at bounding box center [730, 394] width 512 height 212
click at [609, 334] on span "Оберіть причину скасування замовлення" at bounding box center [628, 340] width 260 height 14
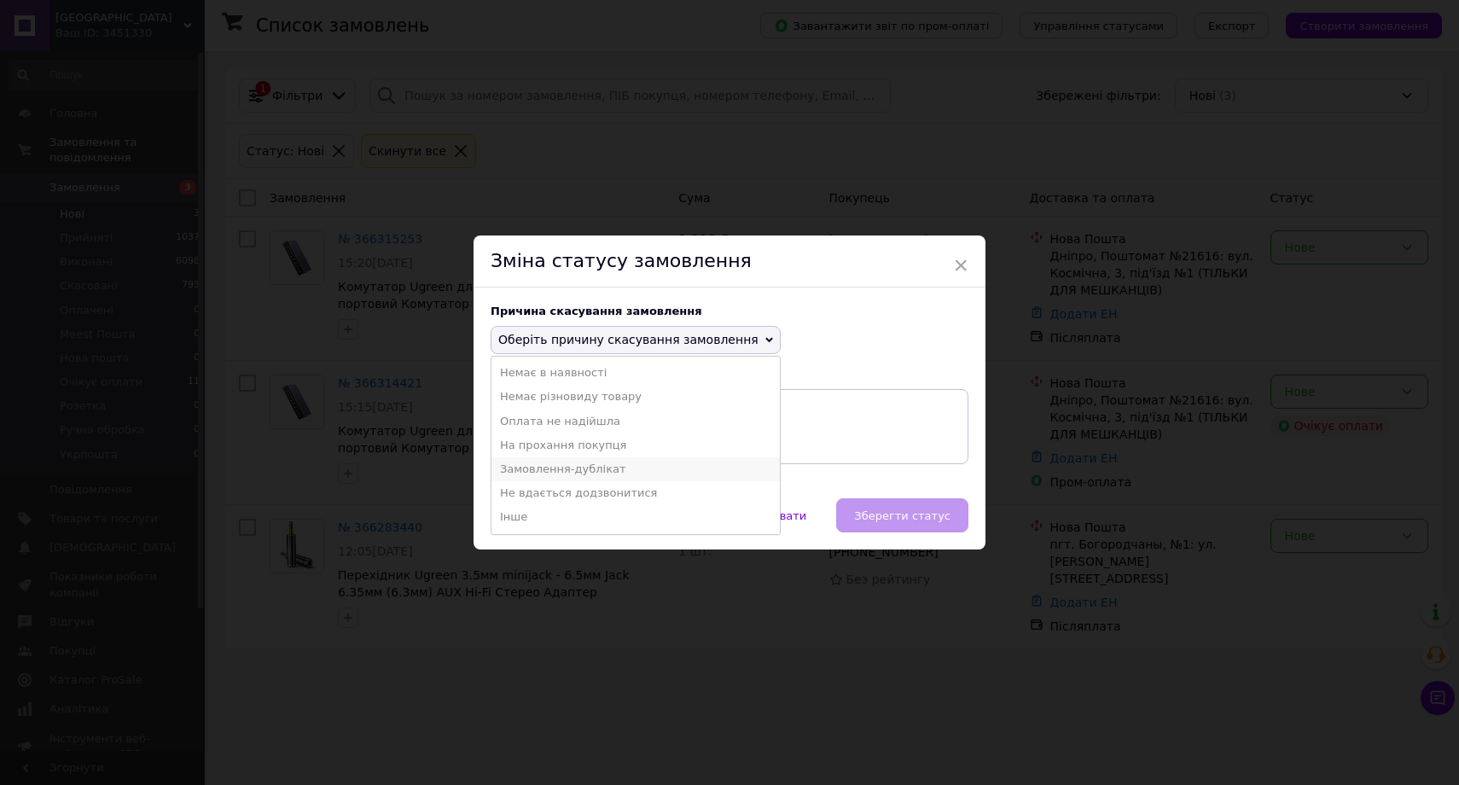
click at [651, 467] on li "Замовлення-дублікат" at bounding box center [635, 469] width 288 height 24
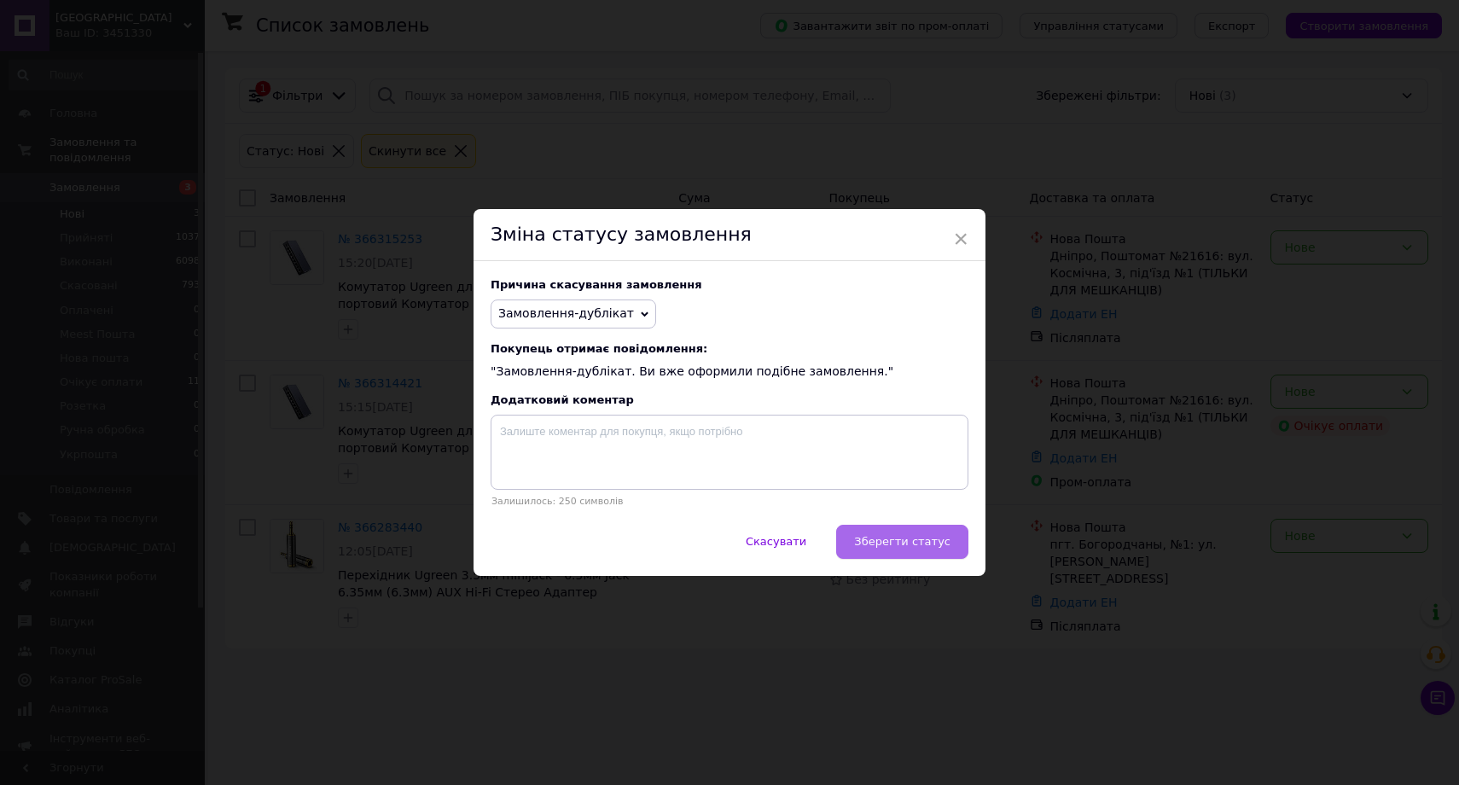
click at [919, 554] on button "Зберегти статус" at bounding box center [902, 542] width 132 height 34
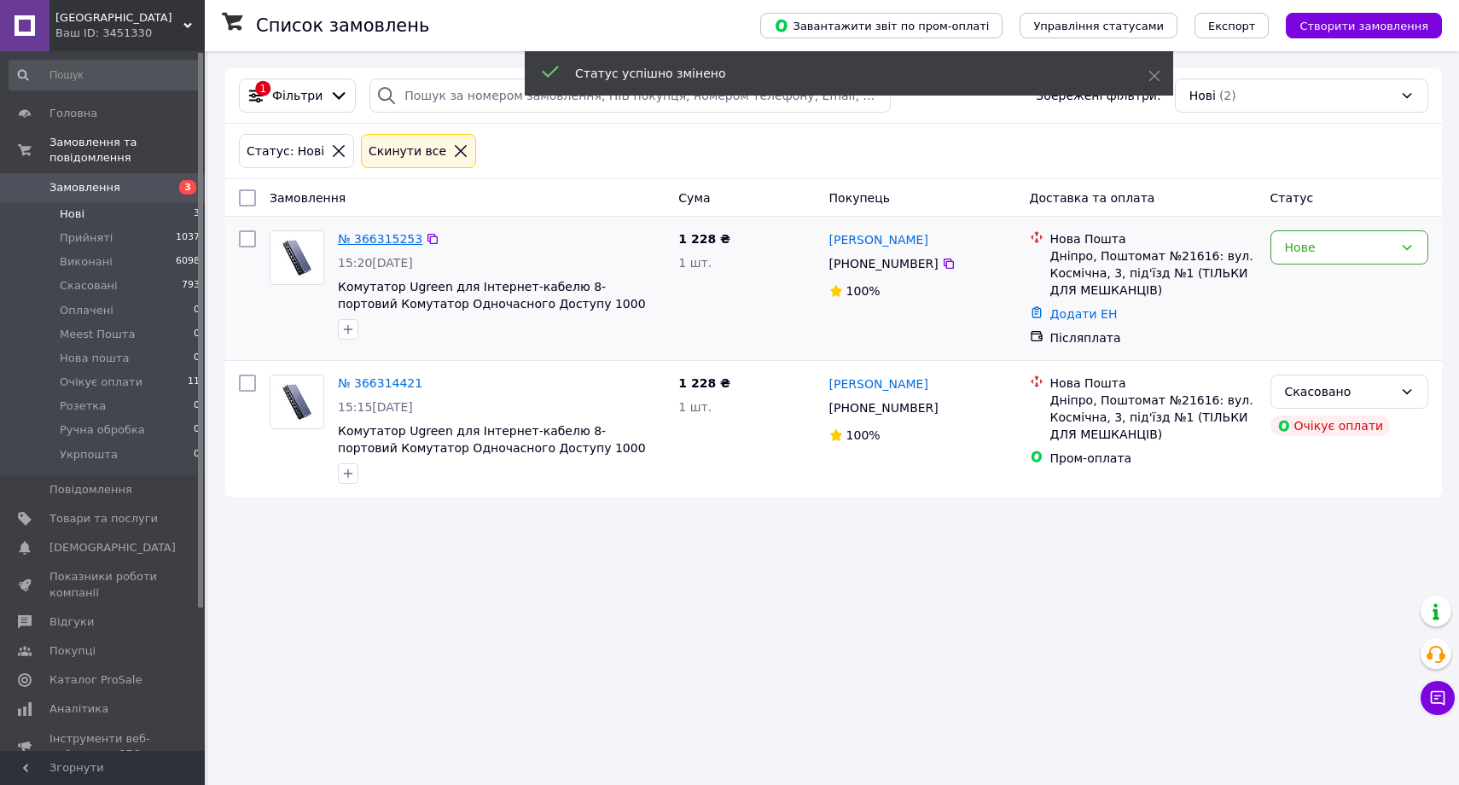
click at [378, 243] on link "№ 366315253" at bounding box center [380, 239] width 84 height 14
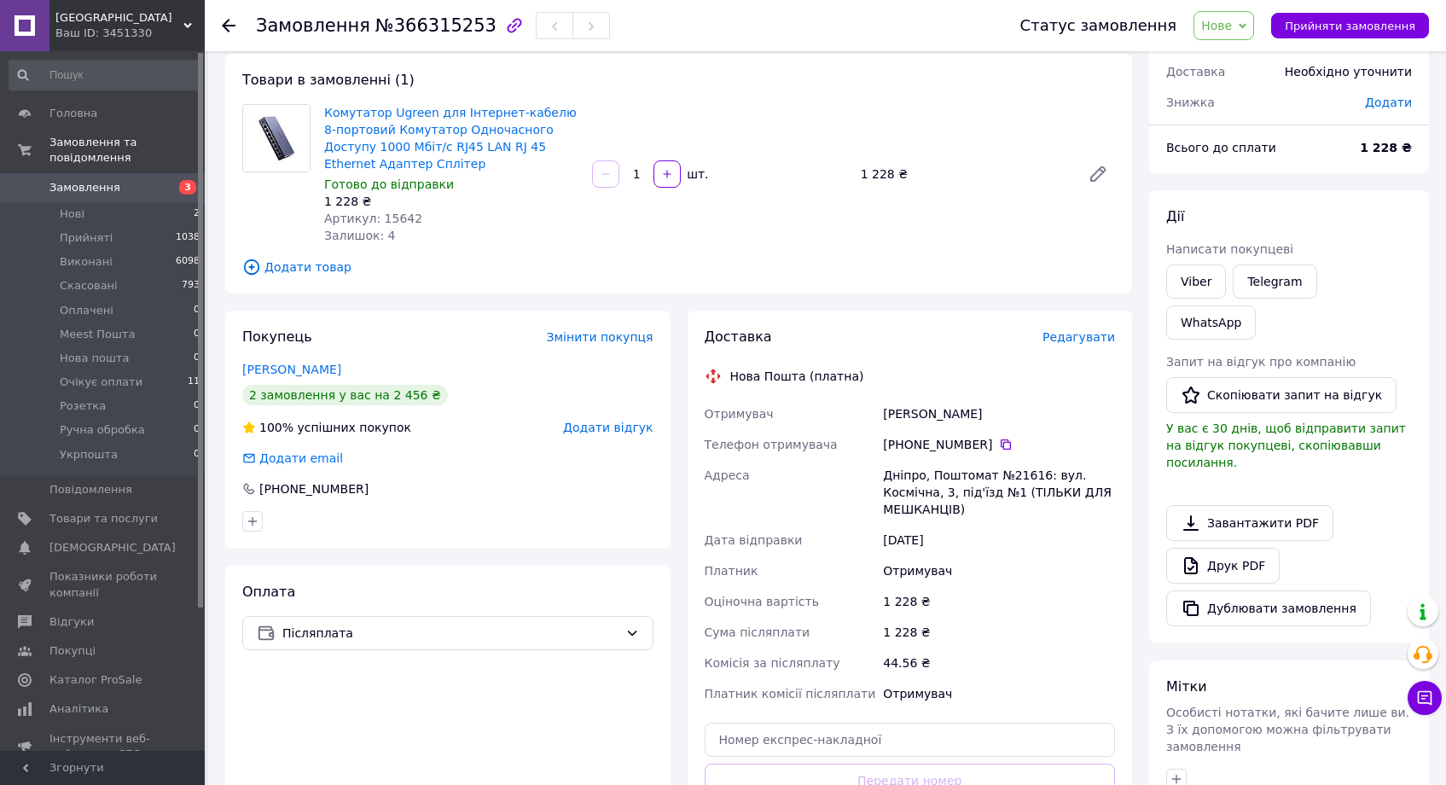
scroll to position [178, 0]
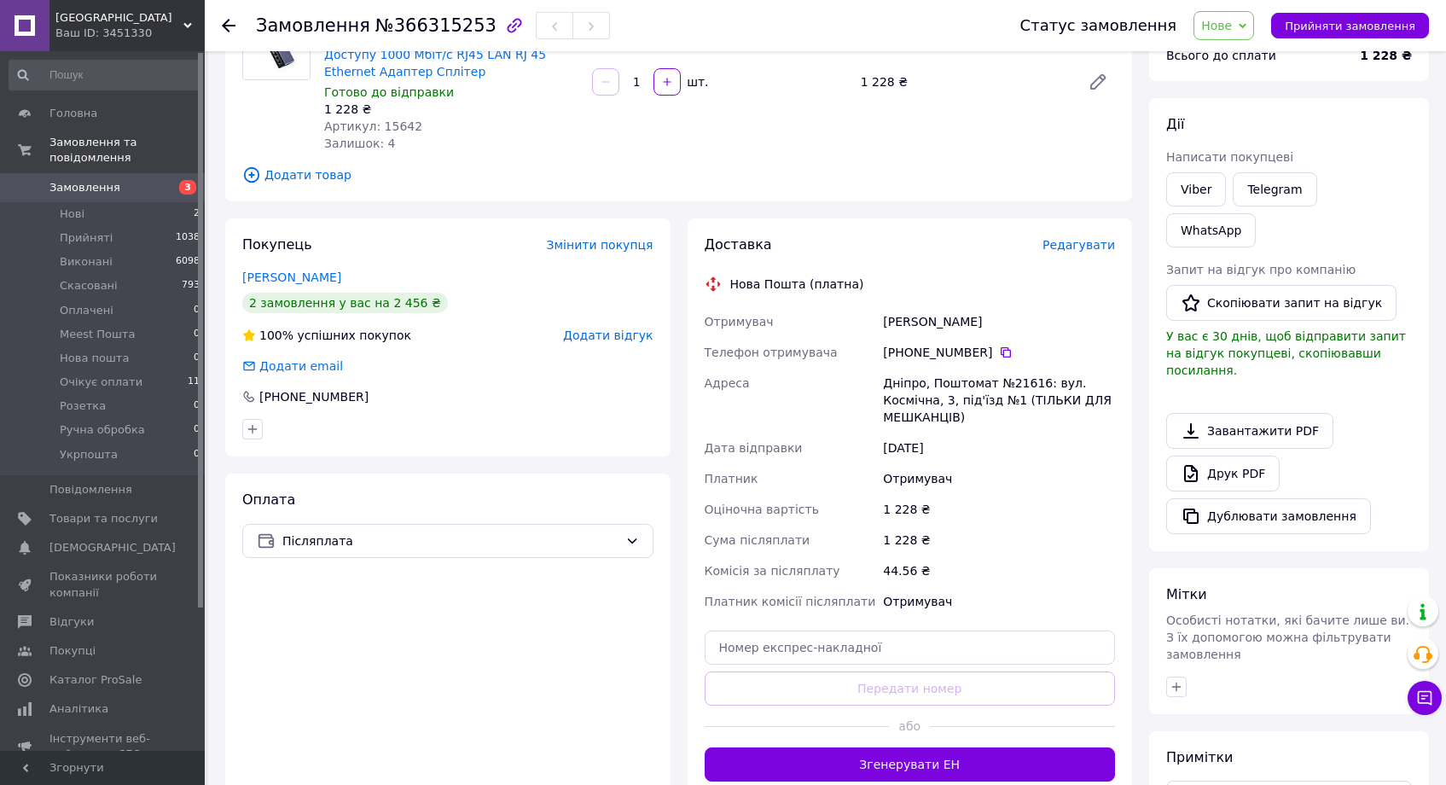
click at [957, 754] on button "Згенерувати ЕН" at bounding box center [910, 764] width 411 height 34
click at [1232, 25] on span "Нове" at bounding box center [1216, 26] width 31 height 14
click at [1243, 61] on li "Прийнято" at bounding box center [1245, 60] width 102 height 26
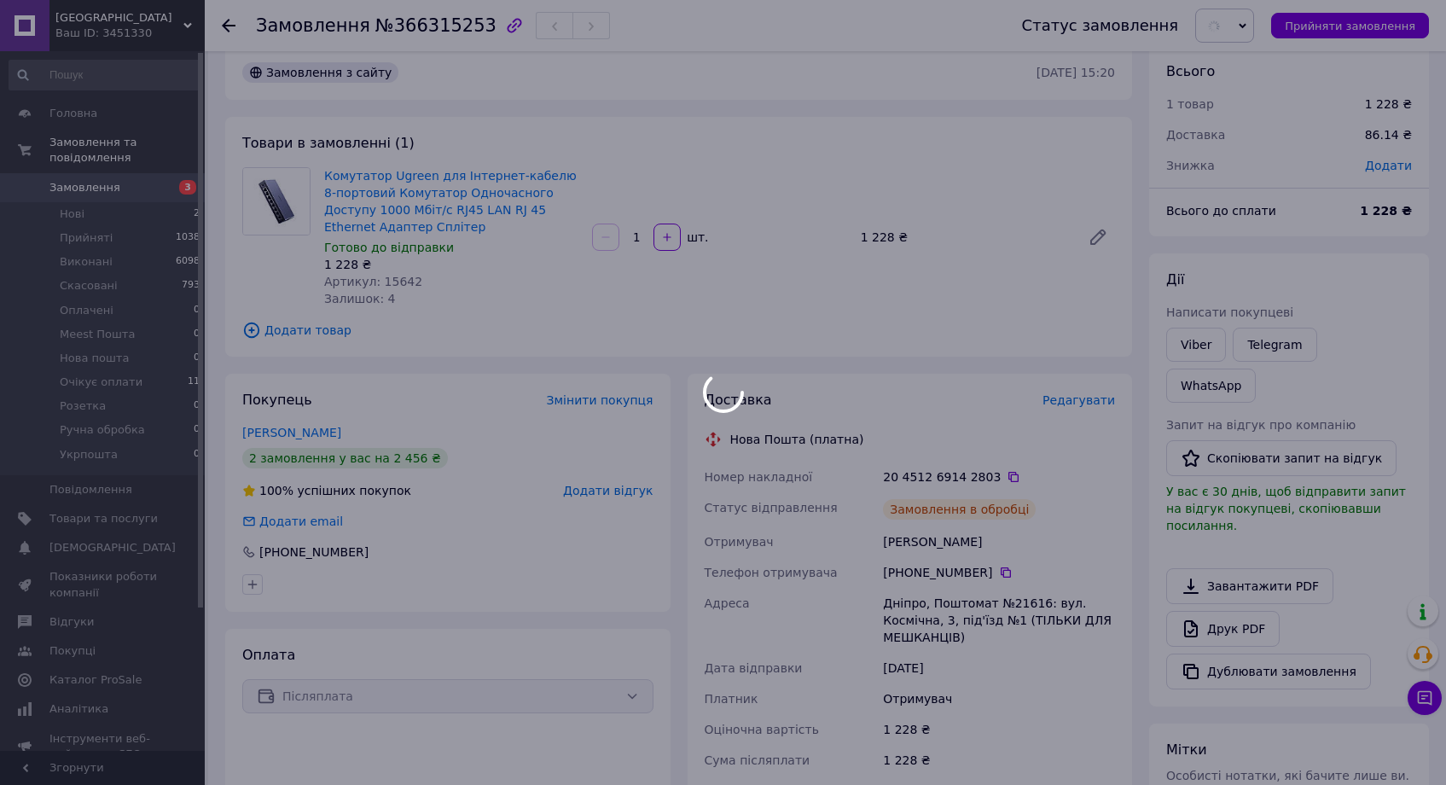
scroll to position [0, 0]
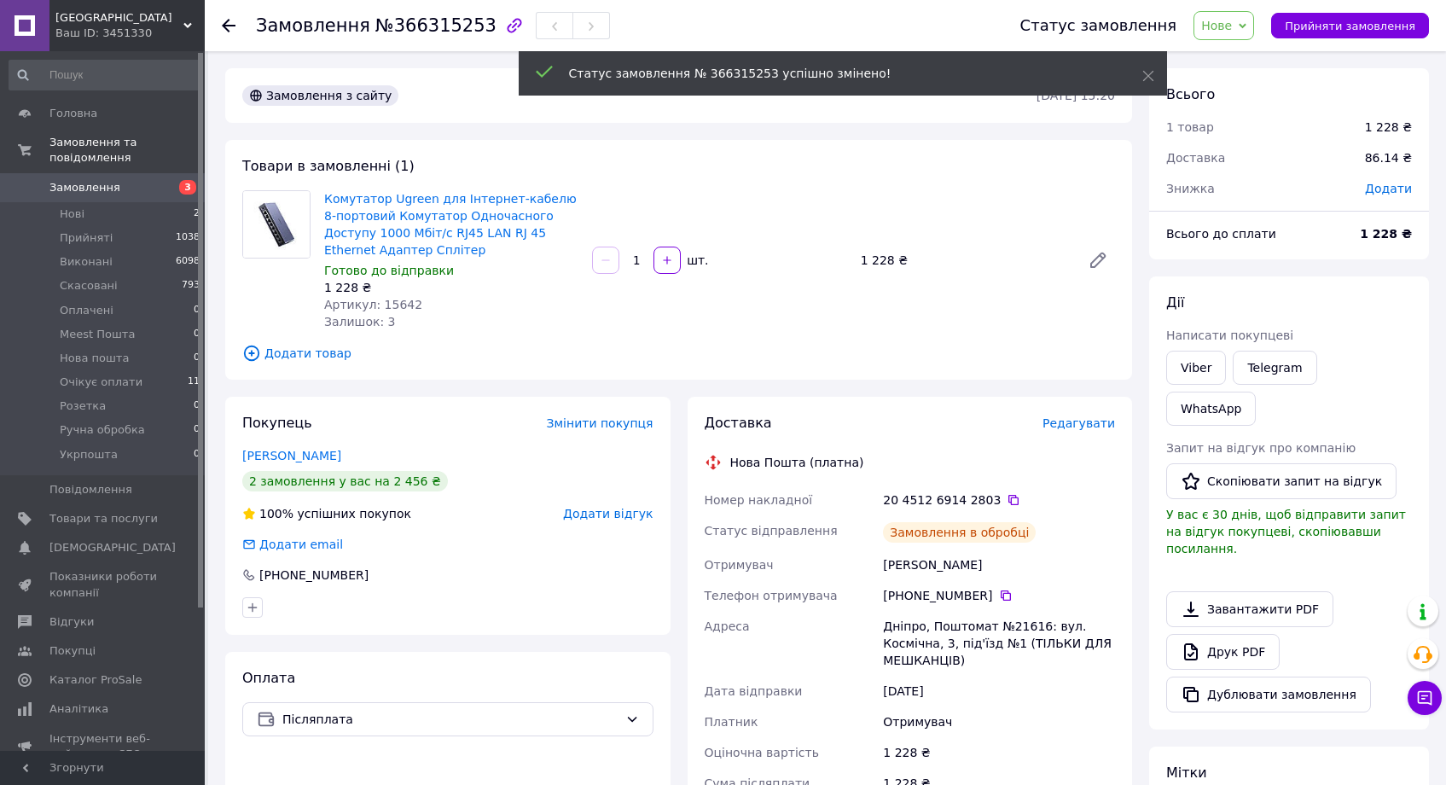
click at [400, 302] on span "Артикул: 15642" at bounding box center [373, 305] width 98 height 14
copy span "15642"
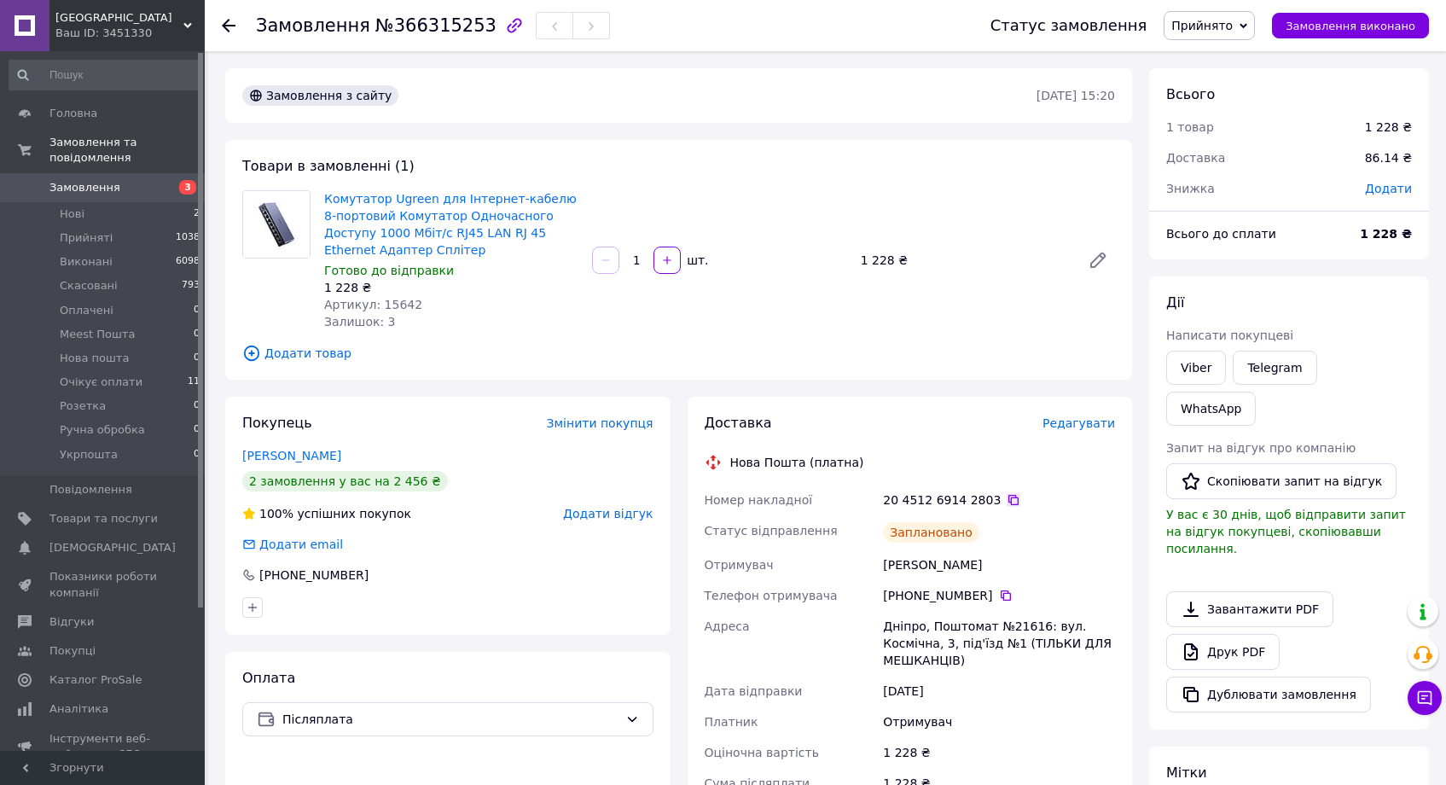
click at [1007, 496] on icon at bounding box center [1014, 500] width 14 height 14
